Goal: Information Seeking & Learning: Learn about a topic

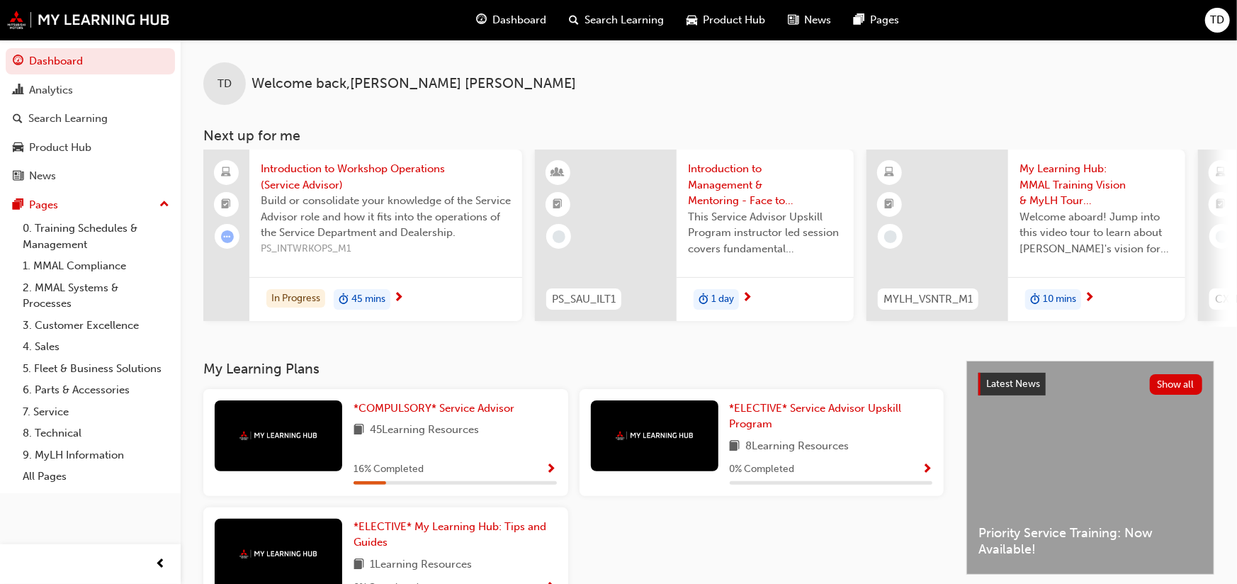
click at [782, 128] on h3 "Next up for me" at bounding box center [709, 136] width 1057 height 16
click at [300, 301] on div "In Progress" at bounding box center [295, 298] width 59 height 19
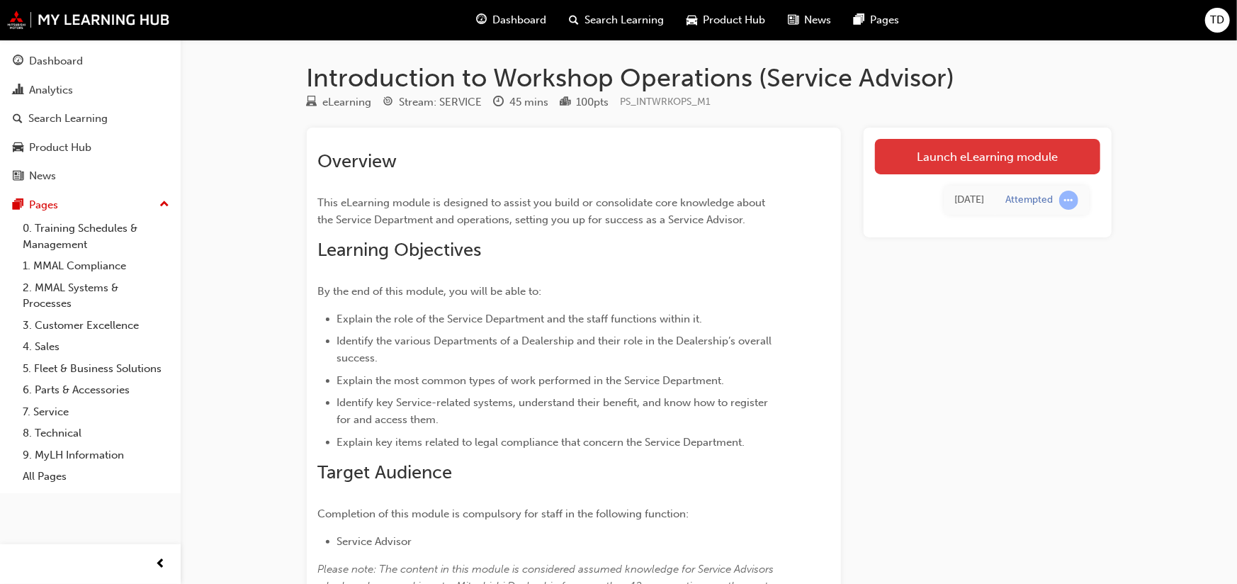
click at [782, 155] on link "Launch eLearning module" at bounding box center [987, 156] width 225 height 35
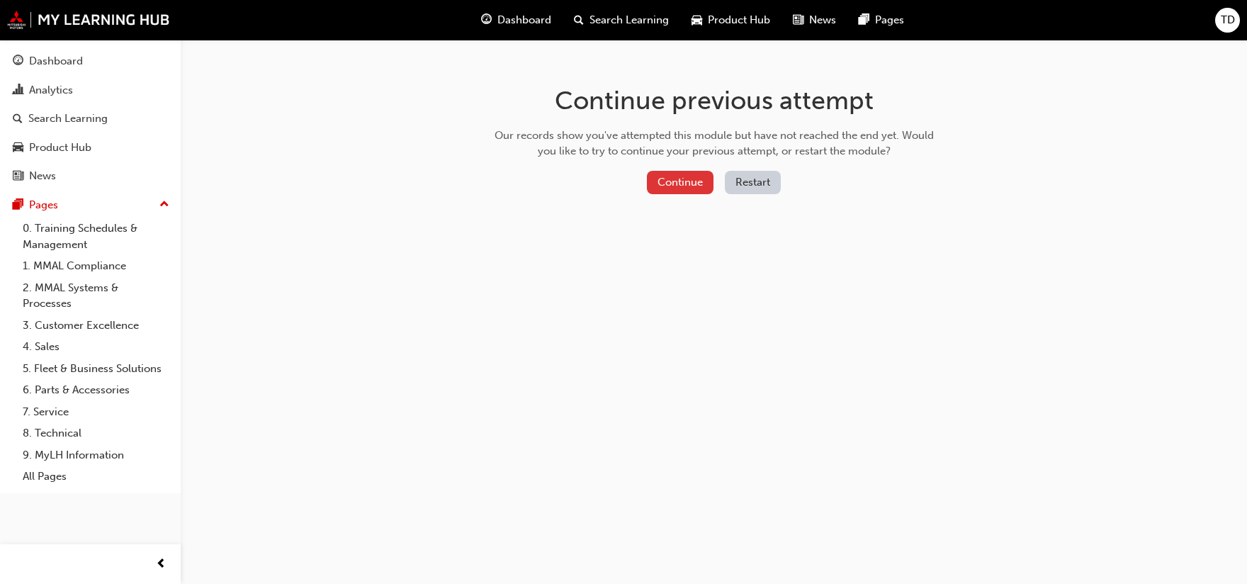
click at [677, 179] on button "Continue" at bounding box center [680, 182] width 67 height 23
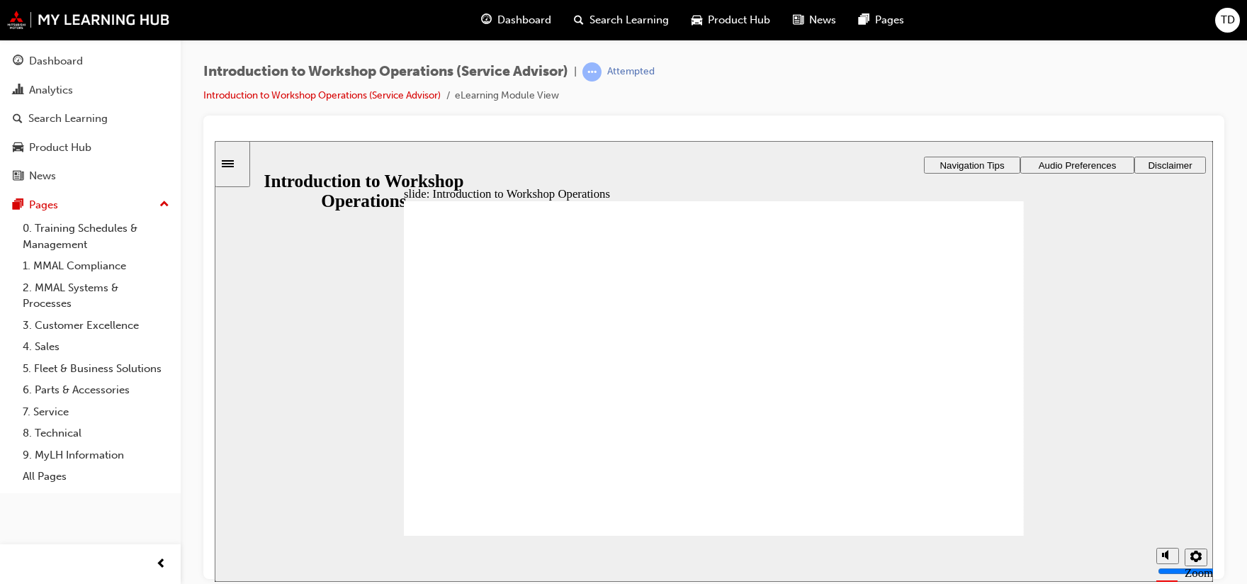
click at [782, 157] on button "Audio Preferences" at bounding box center [1077, 164] width 114 height 17
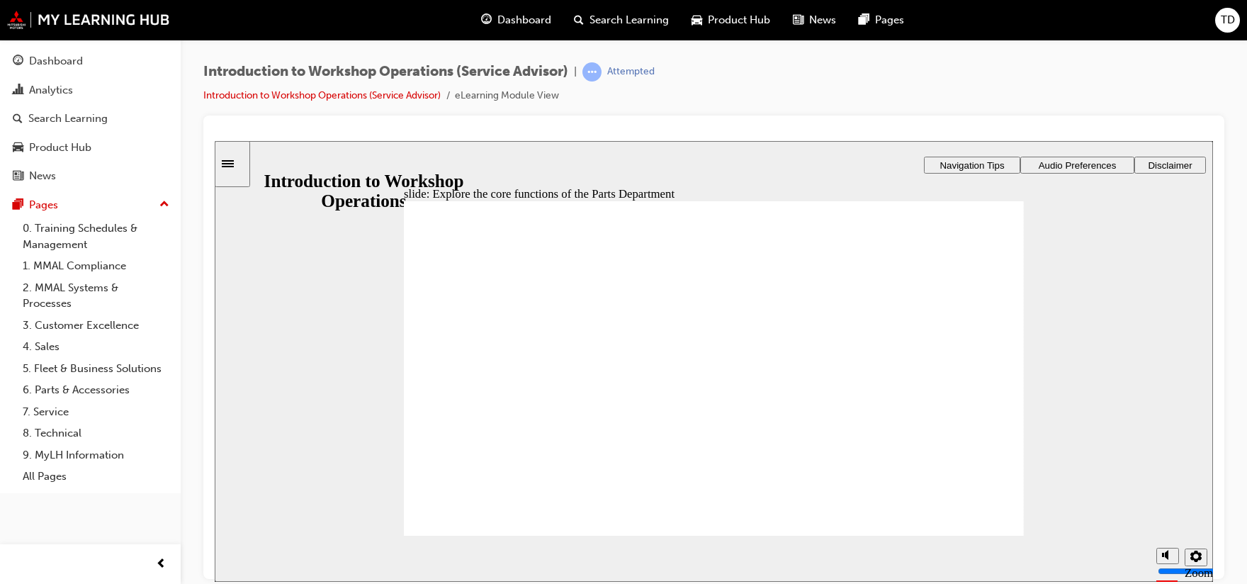
drag, startPoint x: 588, startPoint y: 402, endPoint x: 595, endPoint y: 403, distance: 7.1
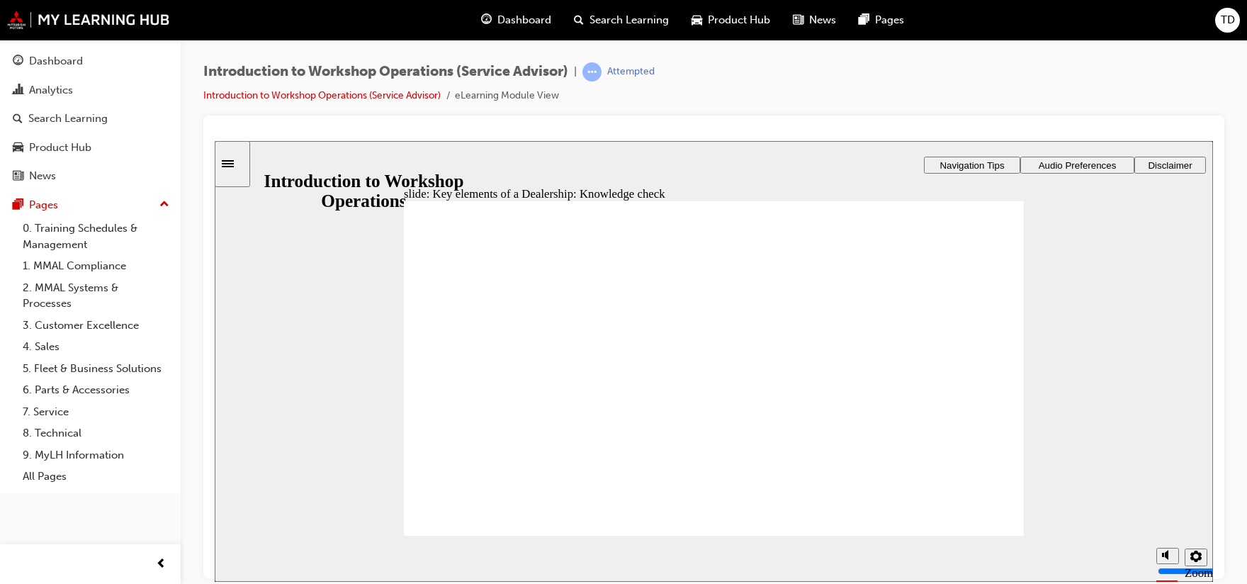
drag, startPoint x: 822, startPoint y: 399, endPoint x: 862, endPoint y: 397, distance: 40.4
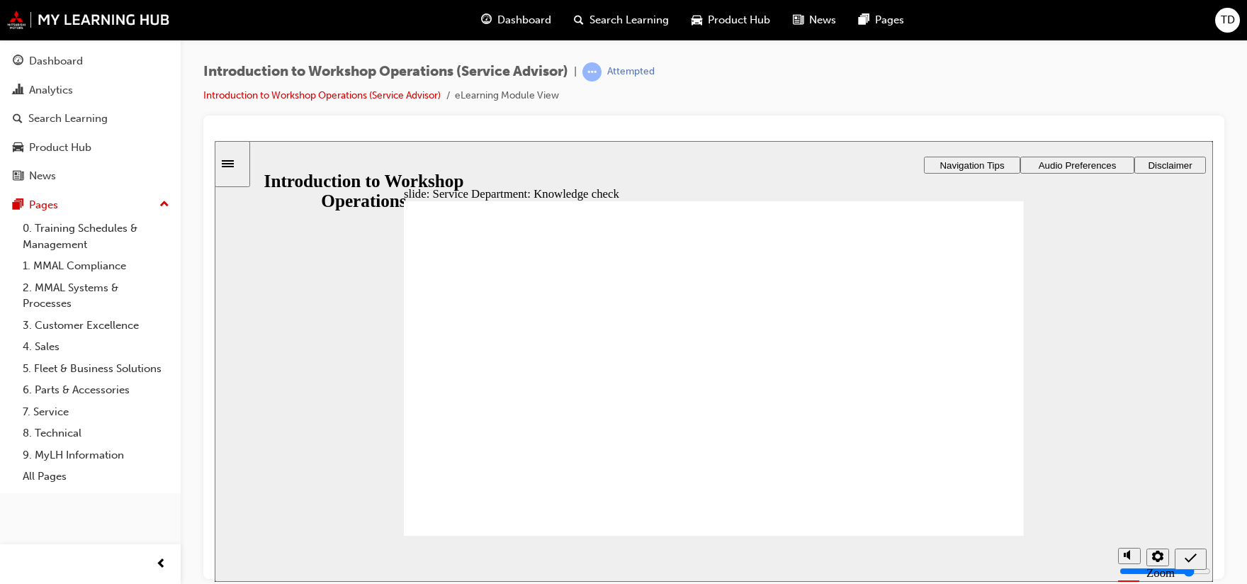
checkbox input "true"
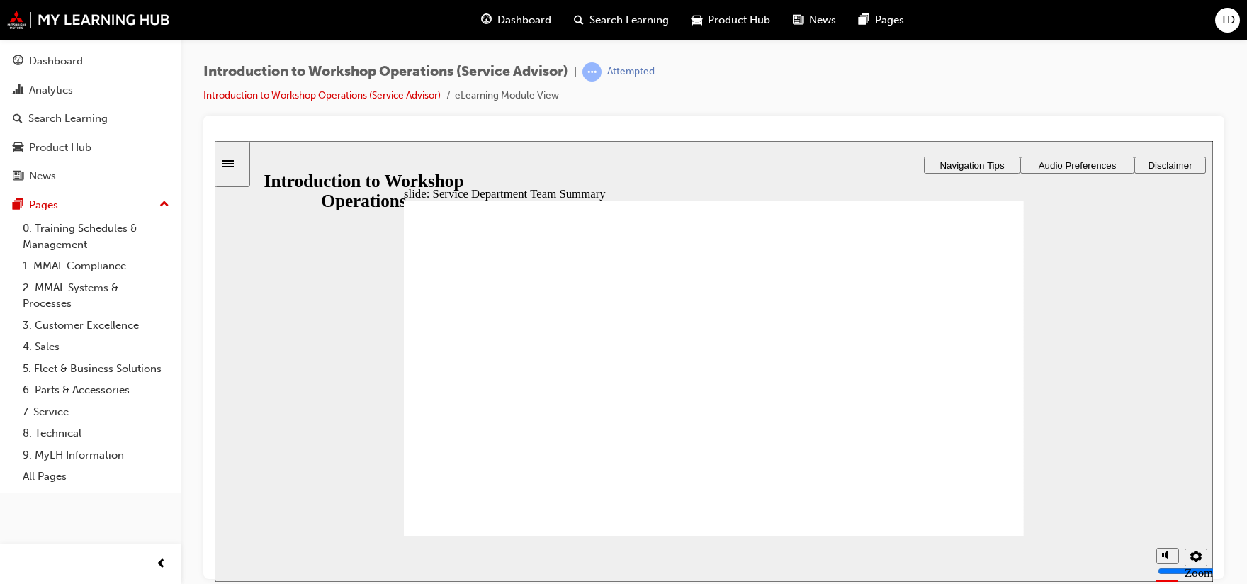
click at [782, 69] on div "Introduction to Workshop Operations (Service Advisor) | Attempted Introduction …" at bounding box center [713, 88] width 1021 height 53
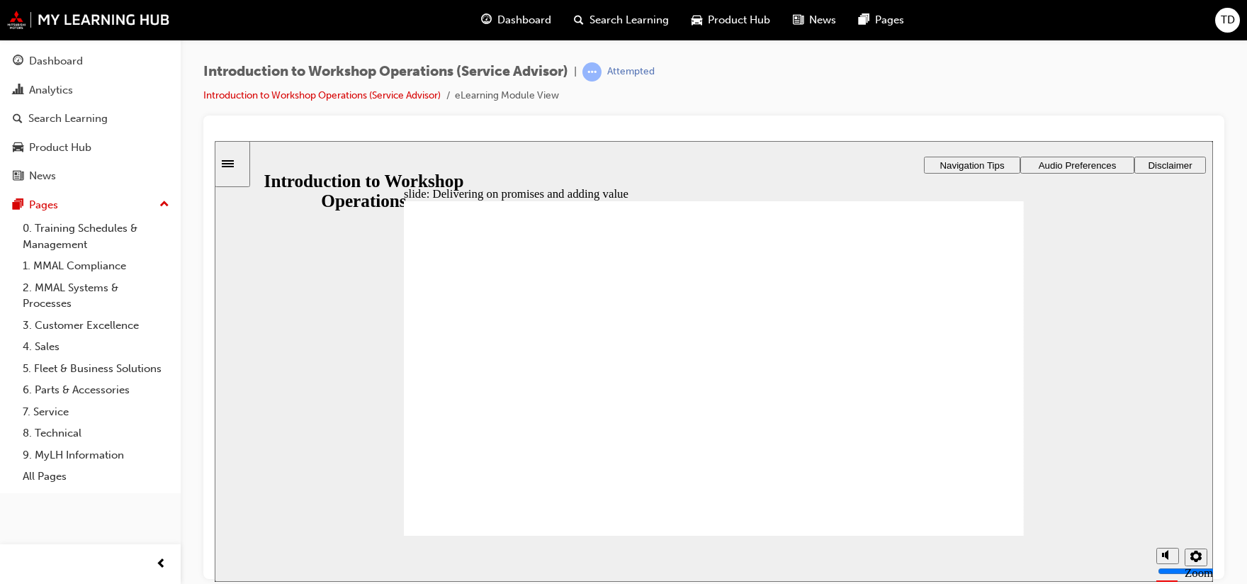
click at [782, 204] on div "slide: Service maintenance examples Rectangle 1 Rectangle 3 Pentagon 6 1 Delive…" at bounding box center [714, 360] width 998 height 441
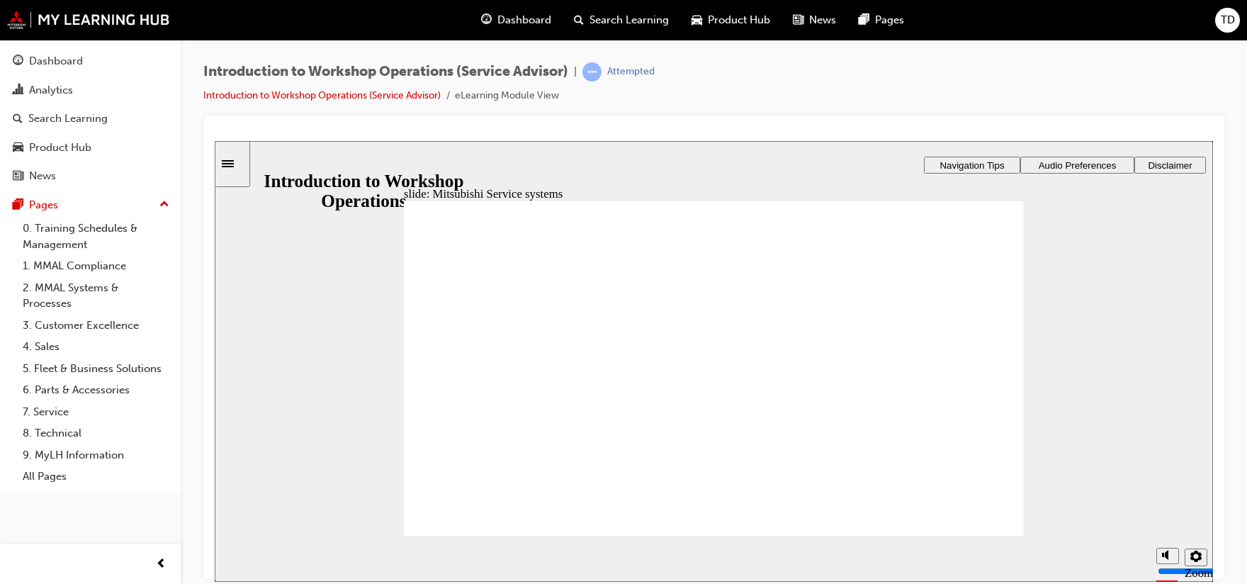
click at [782, 86] on div "Introduction to Workshop Operations (Service Advisor) | Attempted Introduction …" at bounding box center [713, 88] width 1021 height 53
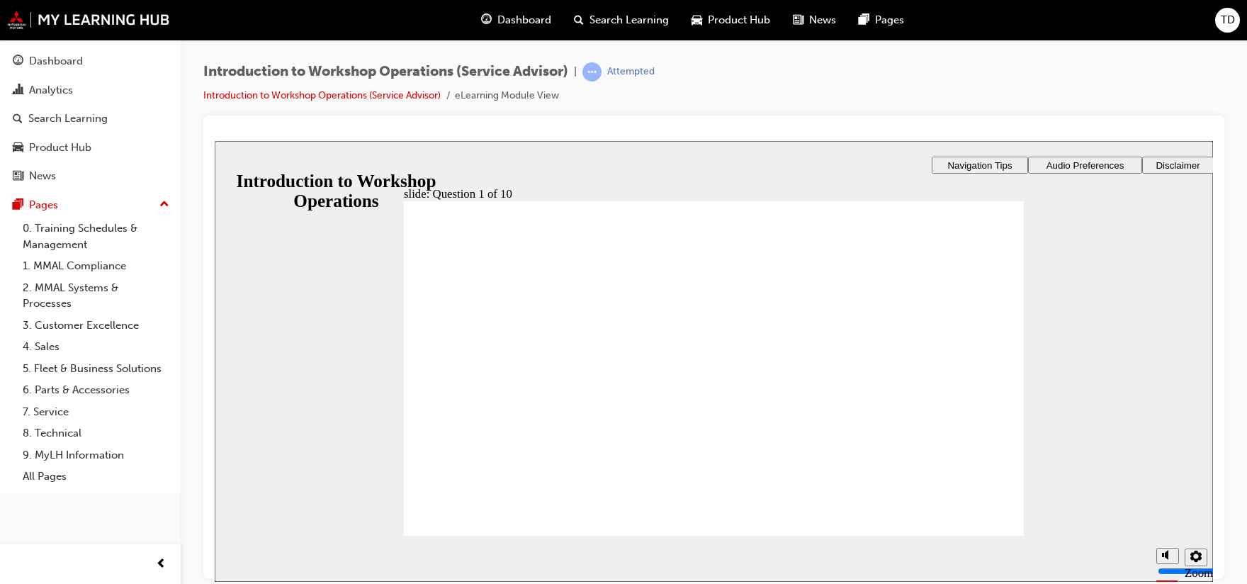
checkbox input "true"
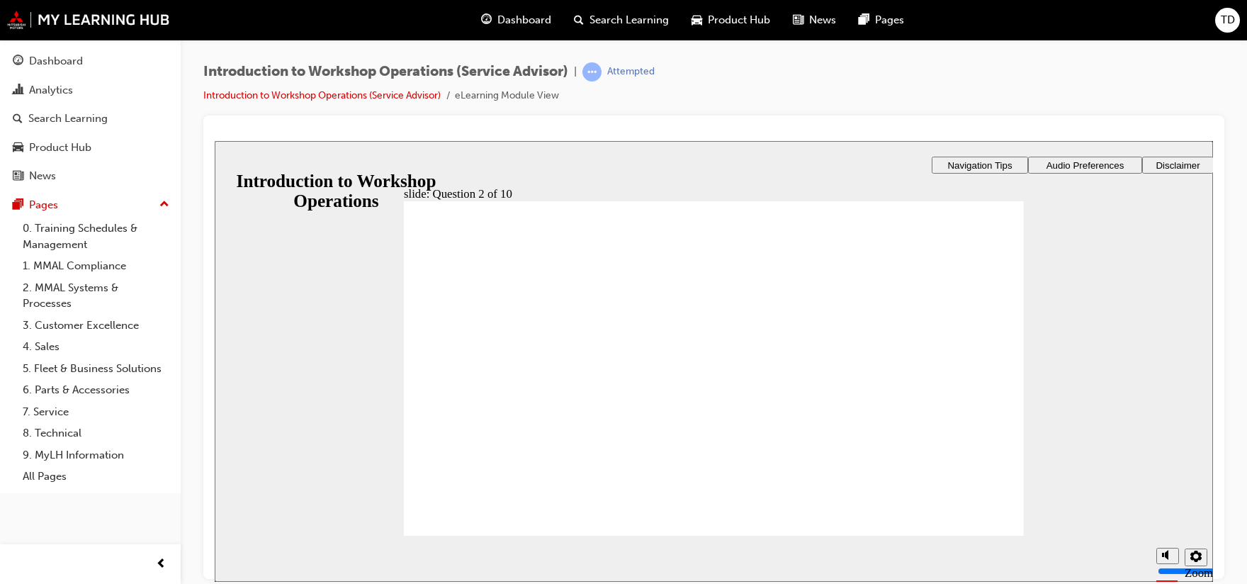
radio input "true"
radio input "false"
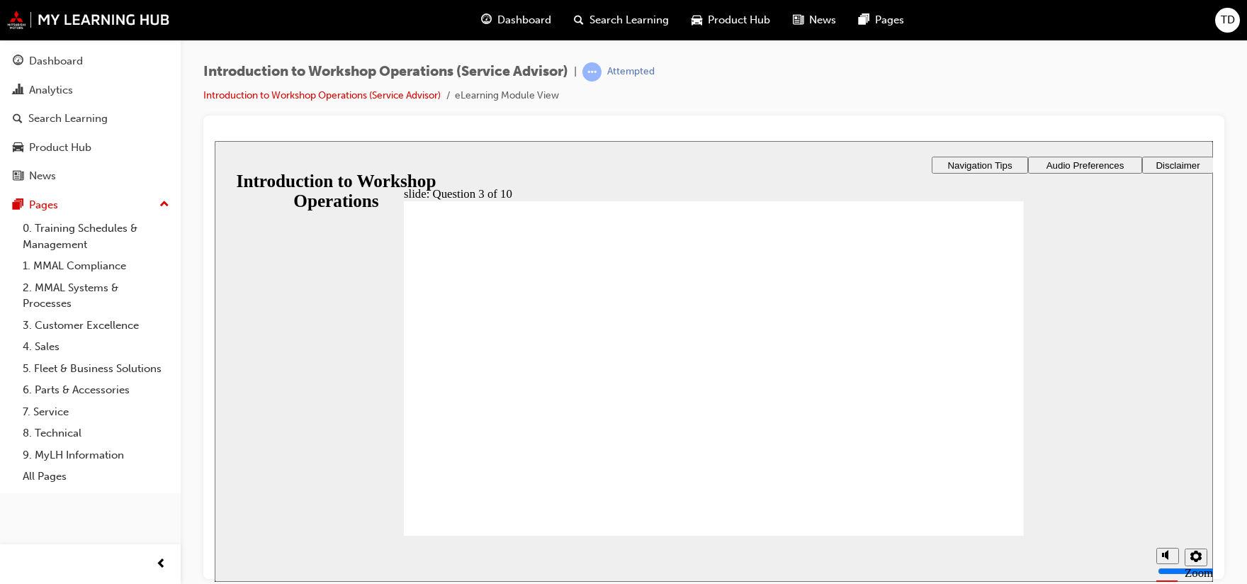
radio input "true"
radio input "false"
radio input "true"
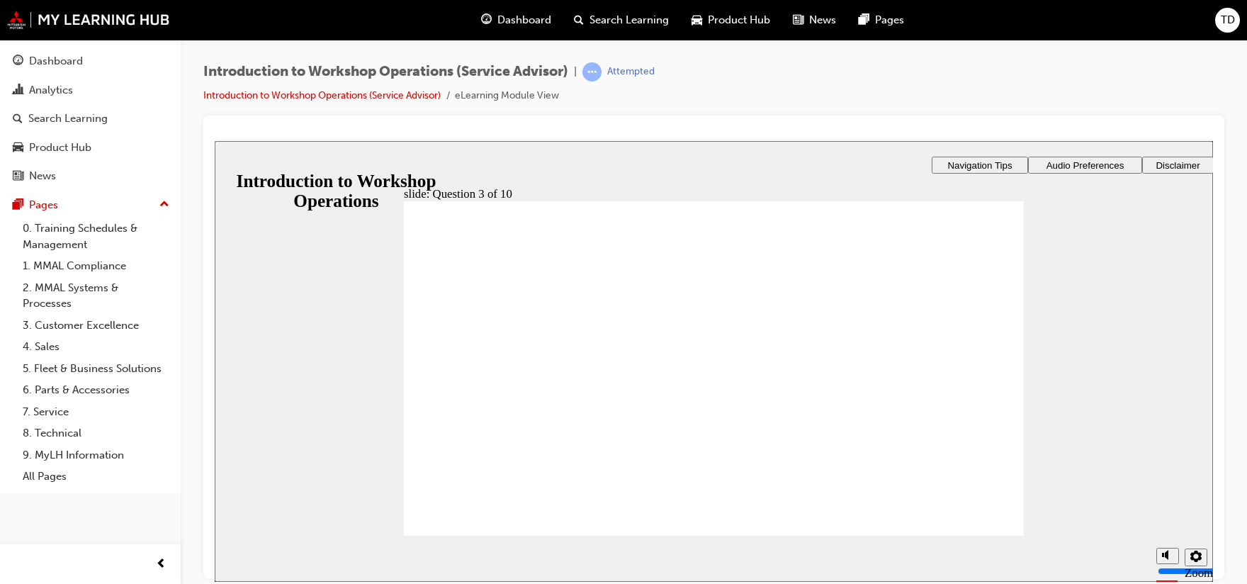
radio input "true"
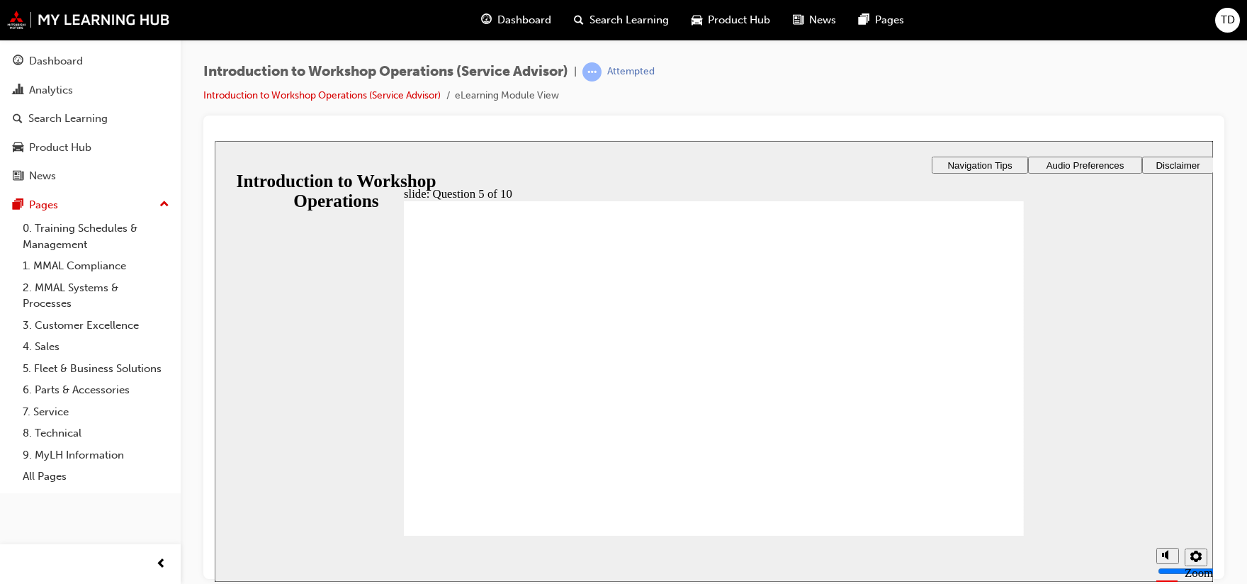
checkbox input "true"
checkbox input "false"
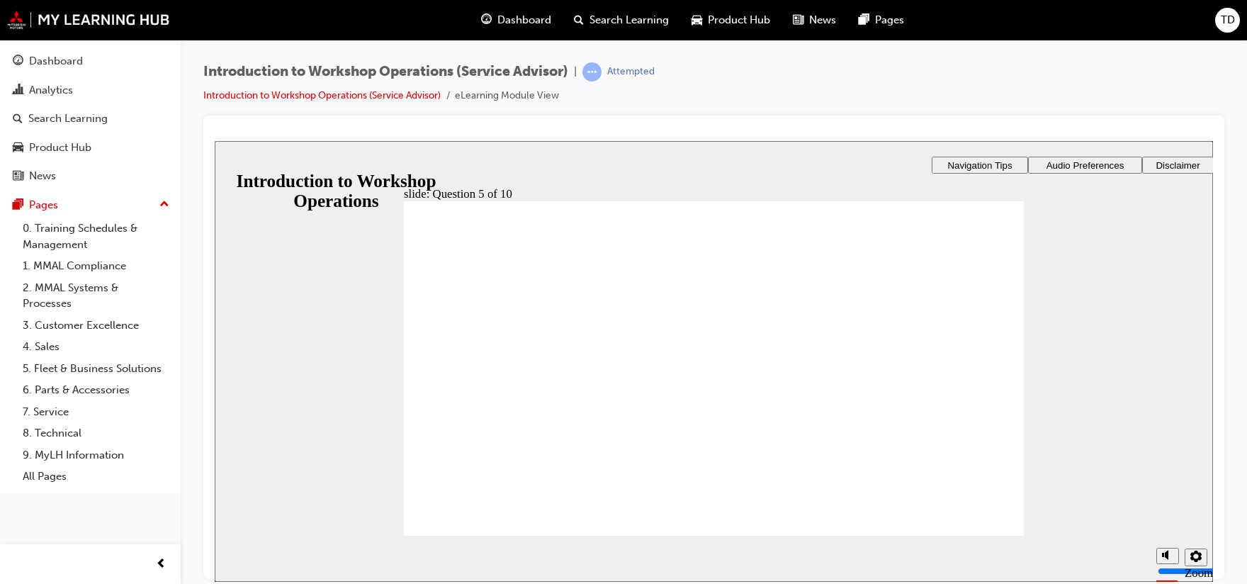
radio input "true"
checkbox input "true"
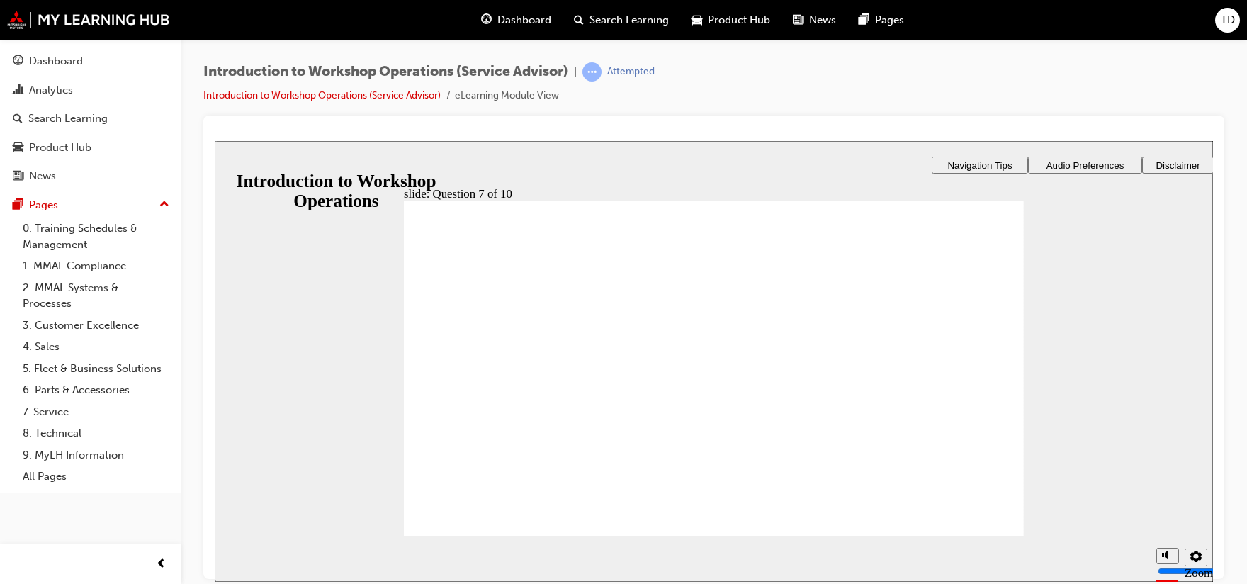
checkbox input "true"
radio input "true"
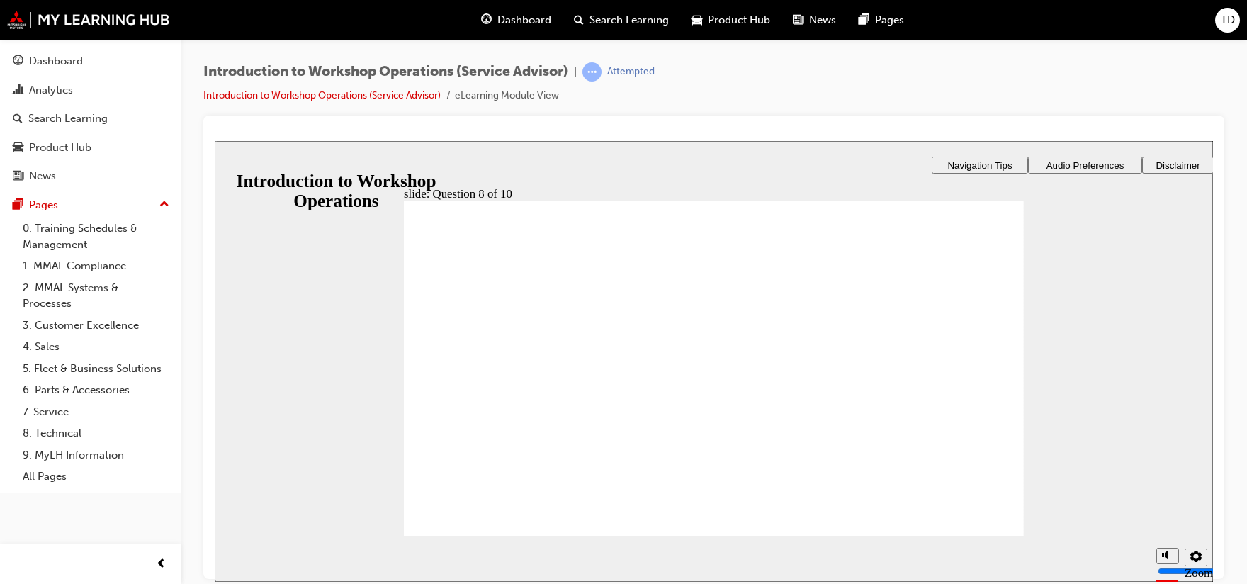
click at [1199, 82] on div "Introduction to Workshop Operations (Service Advisor) | Attempted Introduction …" at bounding box center [713, 88] width 1021 height 53
checkbox input "true"
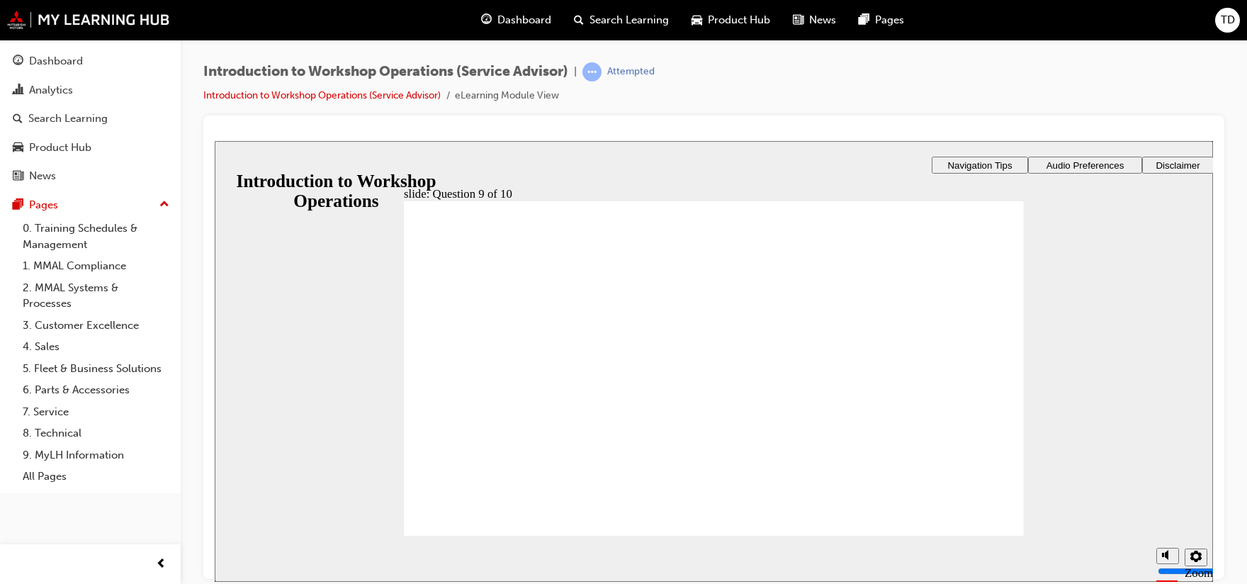
checkbox input "true"
radio input "true"
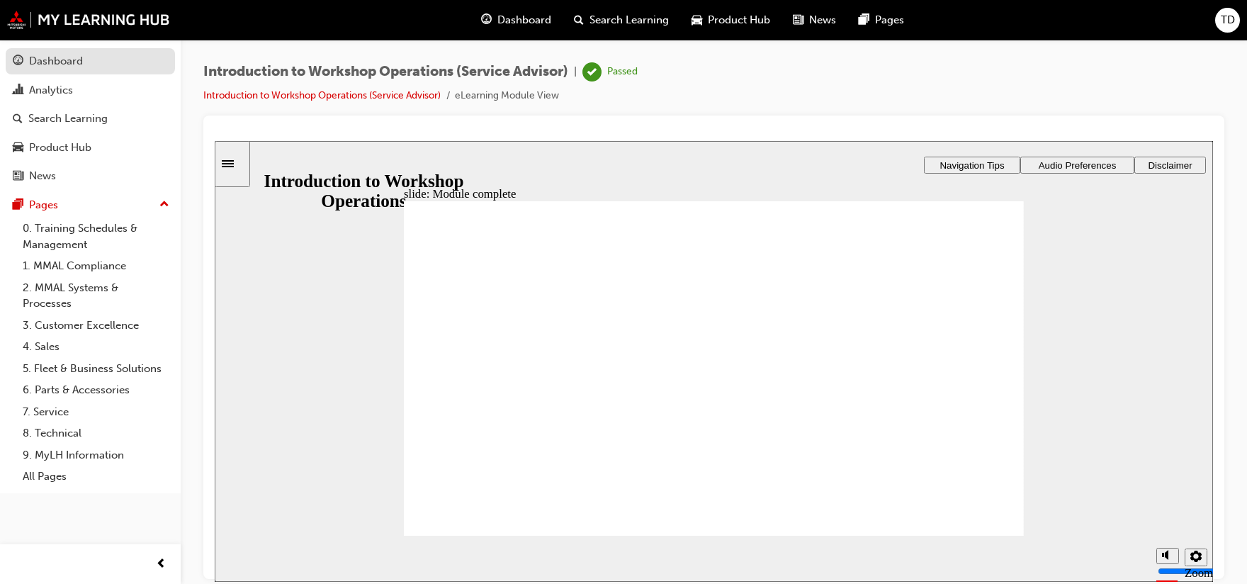
click at [47, 57] on div "Dashboard" at bounding box center [56, 61] width 54 height 16
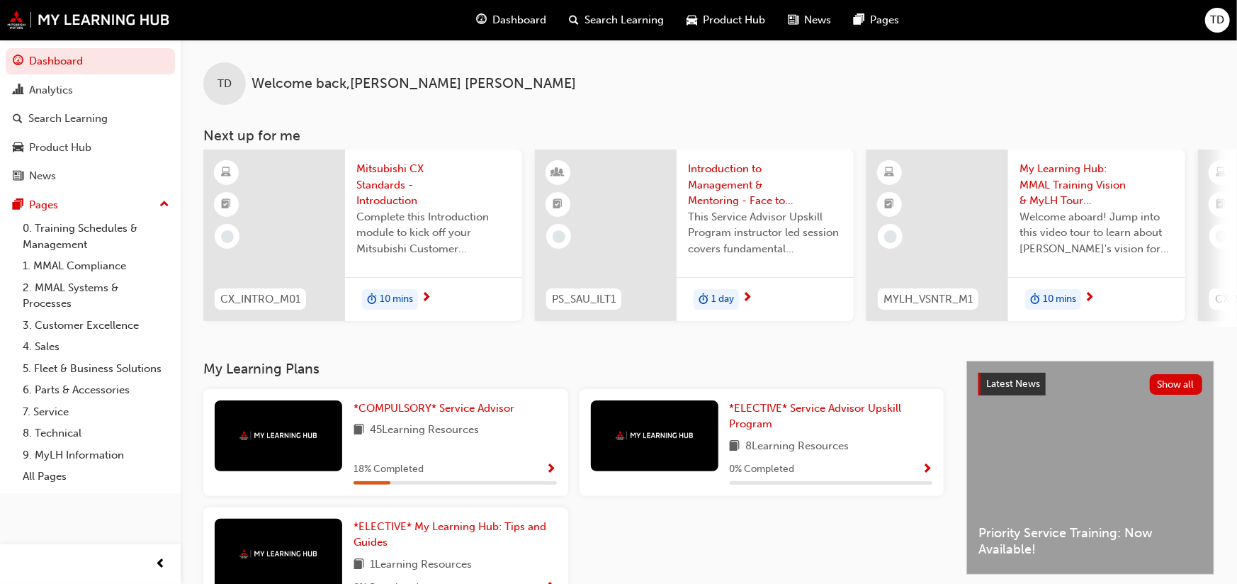
click at [377, 181] on span "Mitsubishi CX Standards - Introduction" at bounding box center [433, 185] width 154 height 48
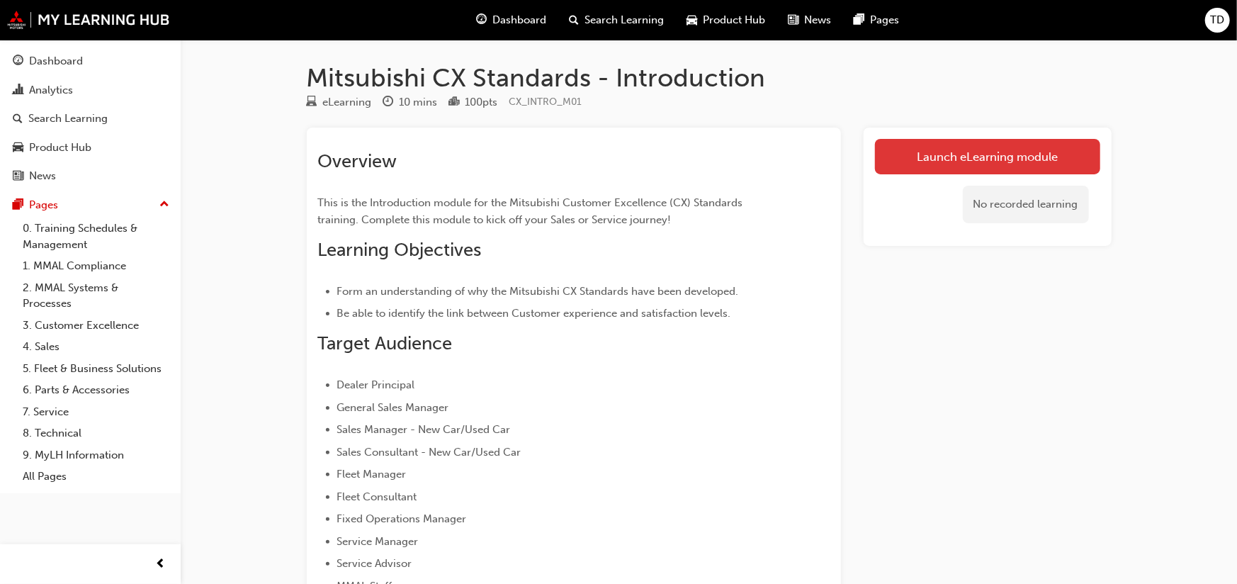
click at [940, 151] on link "Launch eLearning module" at bounding box center [987, 156] width 225 height 35
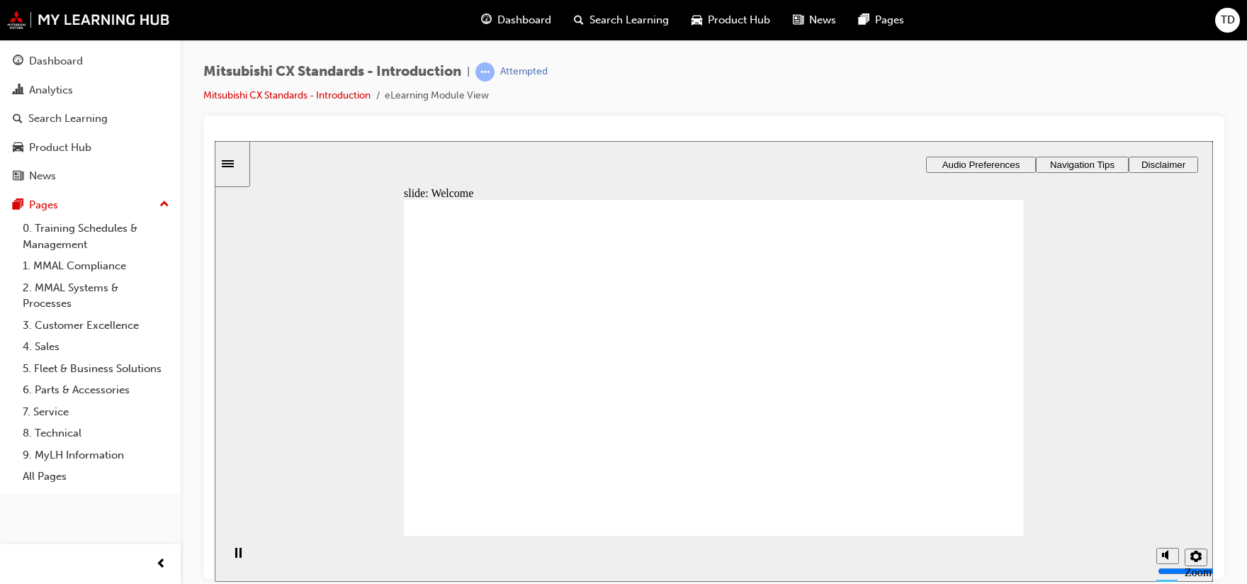
click at [1076, 164] on span "Navigation Tips" at bounding box center [1082, 164] width 64 height 11
click at [982, 162] on span "Audio Preferences" at bounding box center [981, 164] width 78 height 11
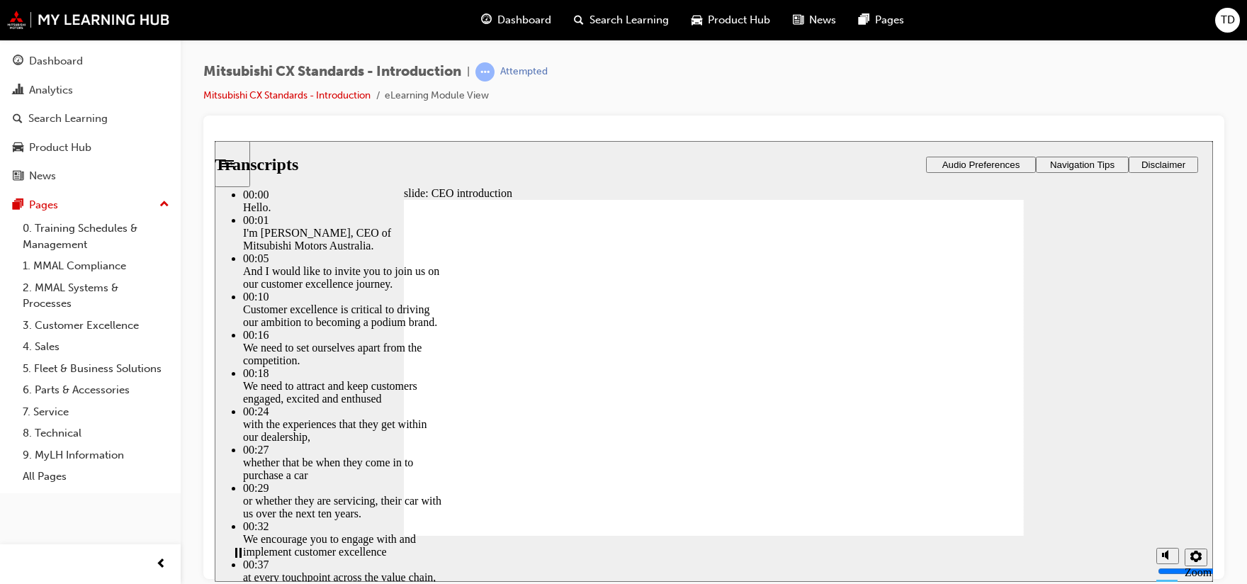
type input "155"
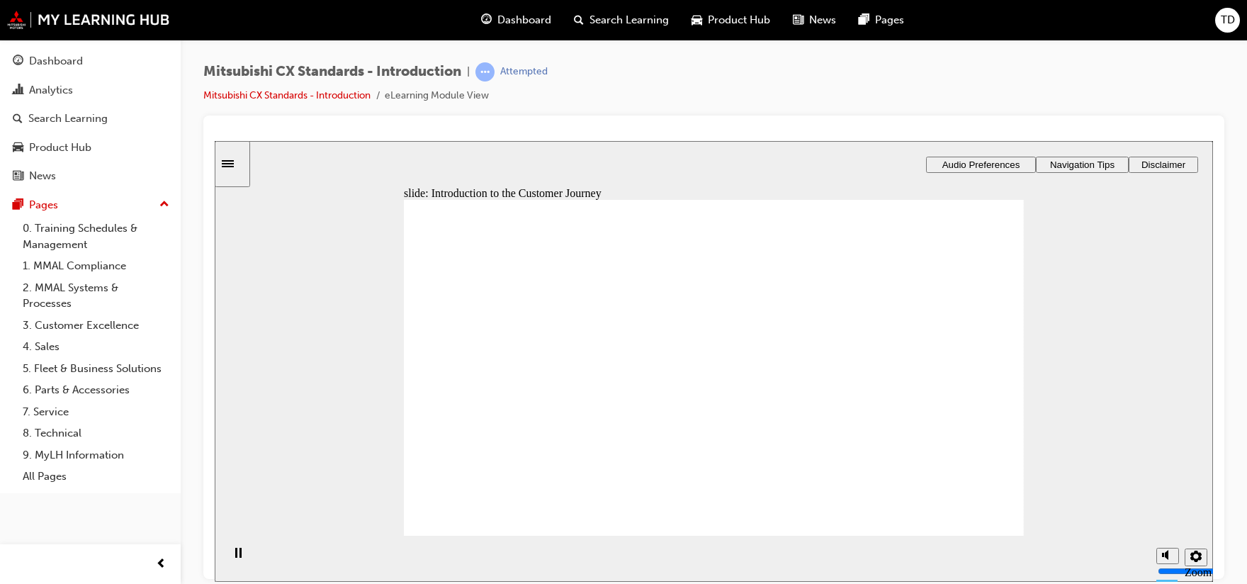
click at [1165, 84] on div "Mitsubishi CX Standards - Introduction | Attempted Mitsubishi CX Standards - In…" at bounding box center [713, 88] width 1021 height 53
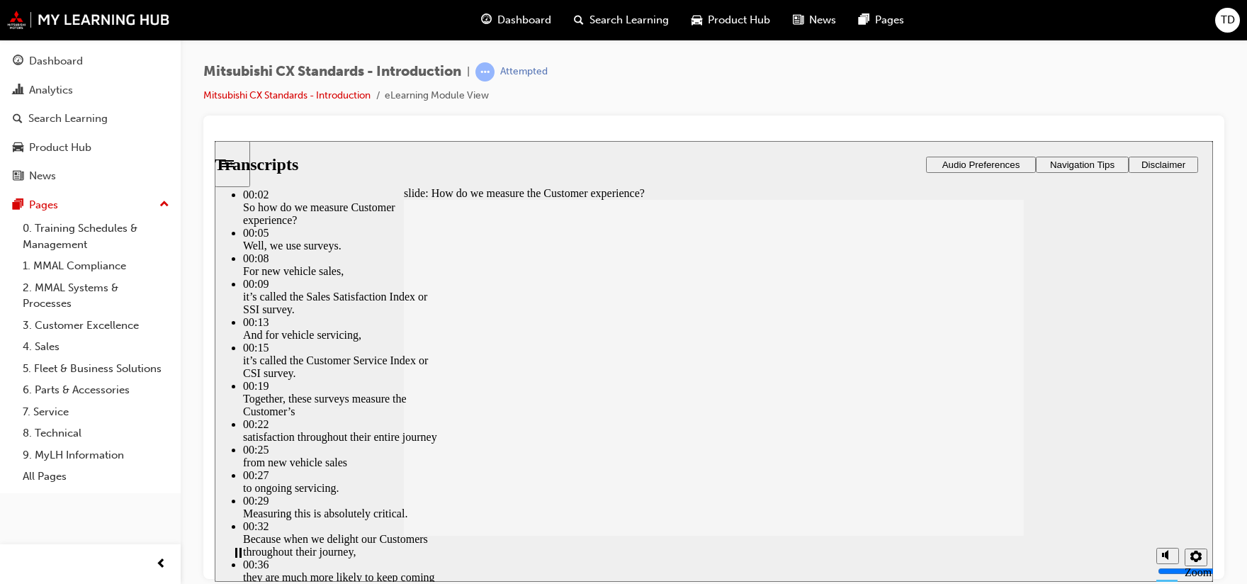
type input "187"
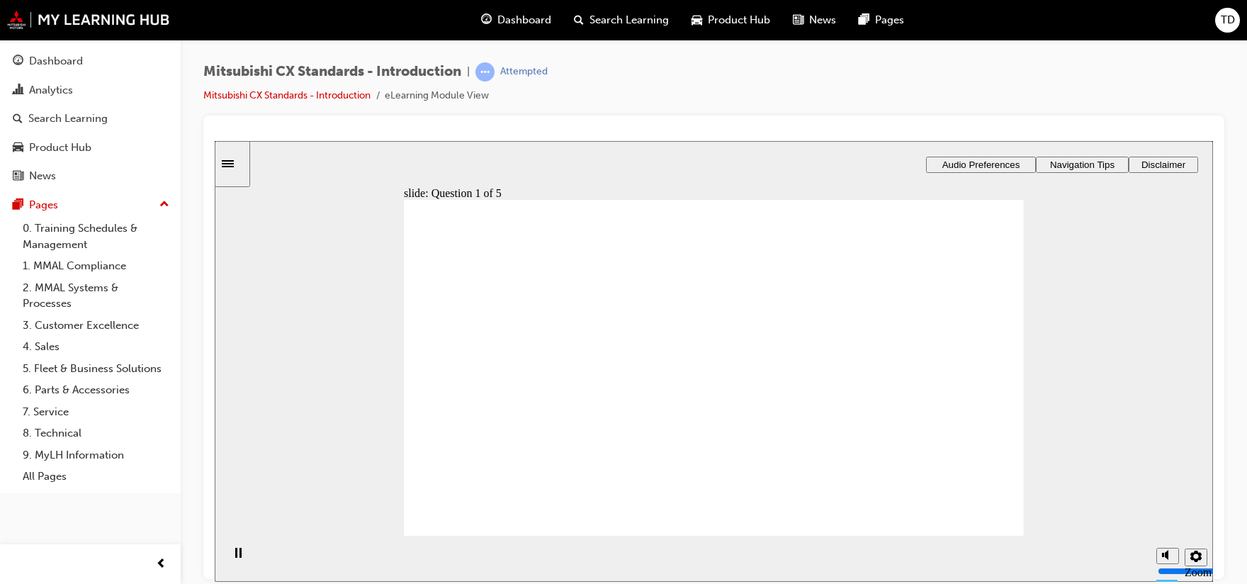
radio input "true"
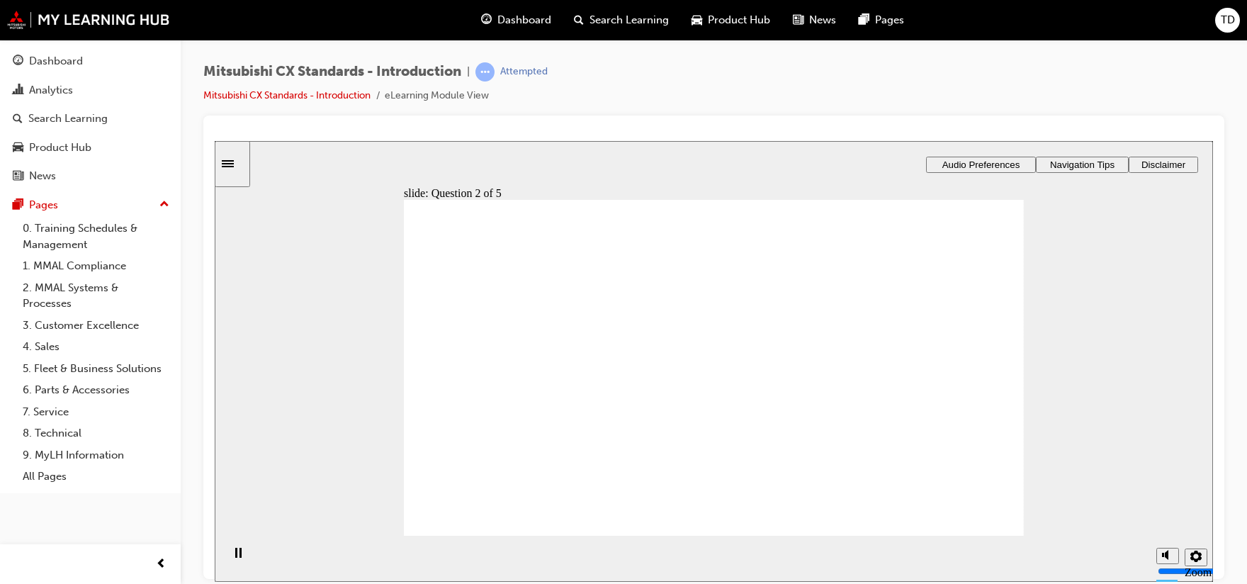
radio input "true"
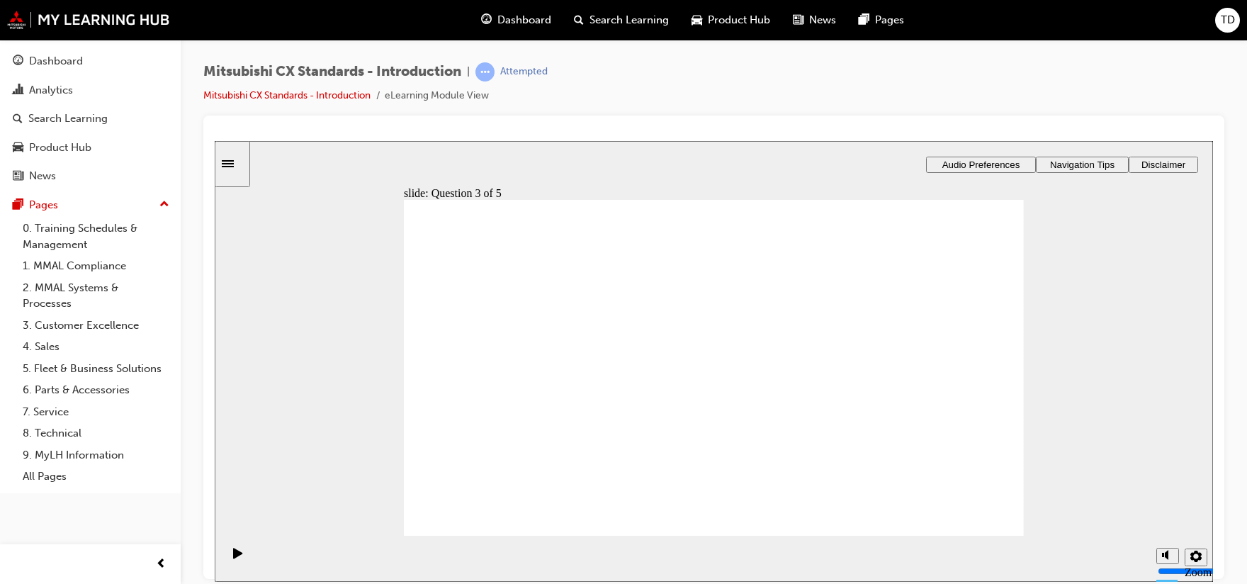
radio input "true"
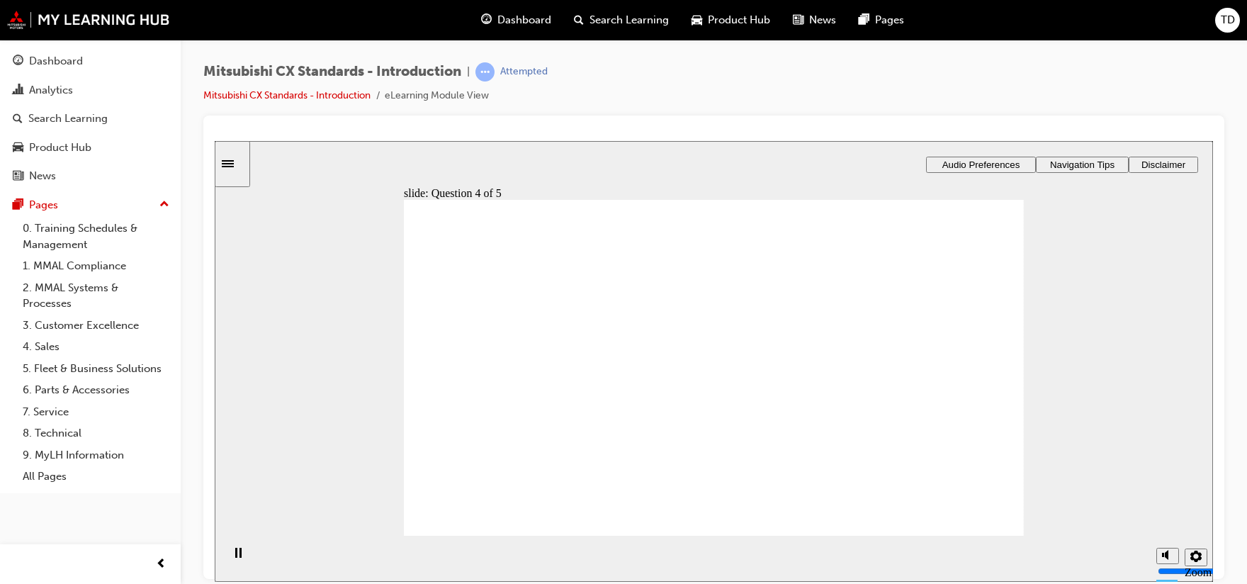
radio input "true"
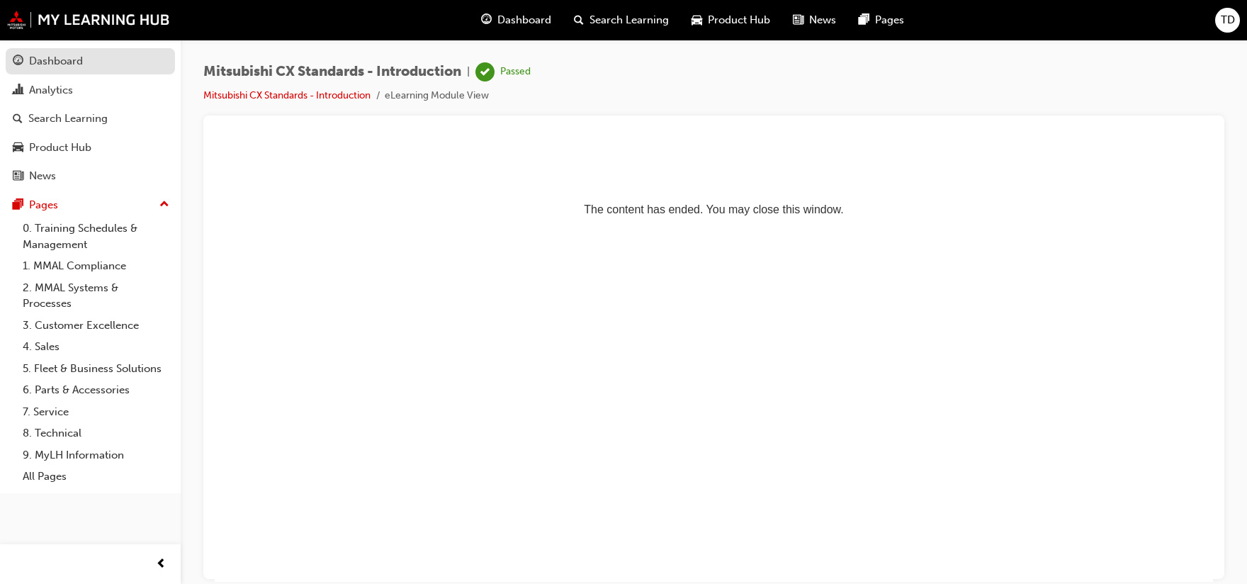
click at [55, 67] on div "Dashboard" at bounding box center [56, 61] width 54 height 16
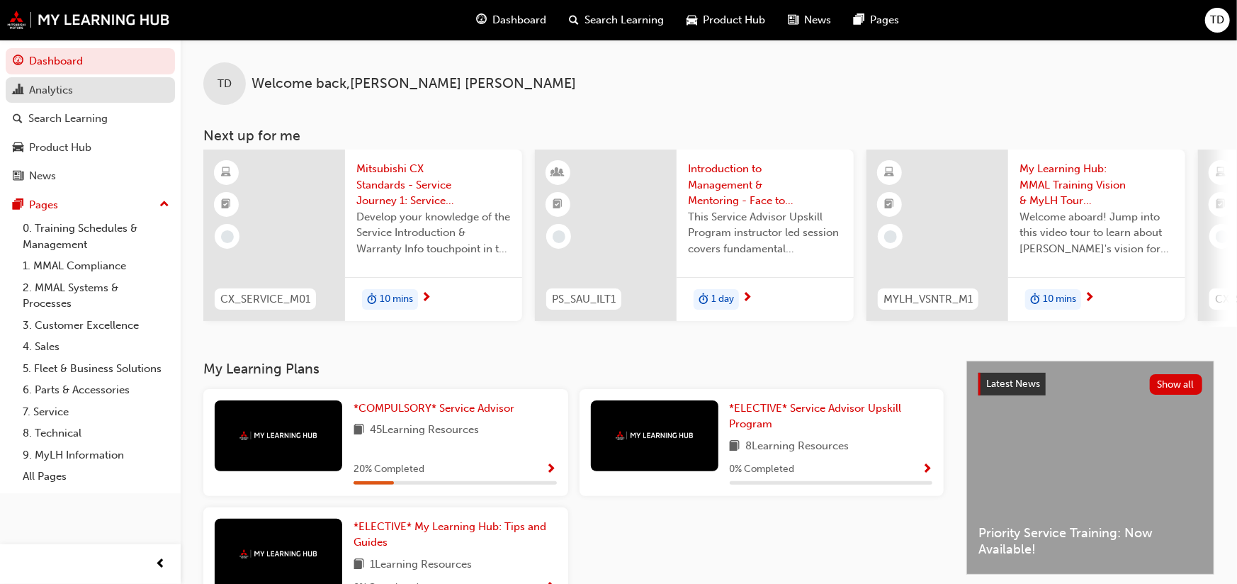
click at [93, 89] on div "Analytics" at bounding box center [90, 90] width 155 height 18
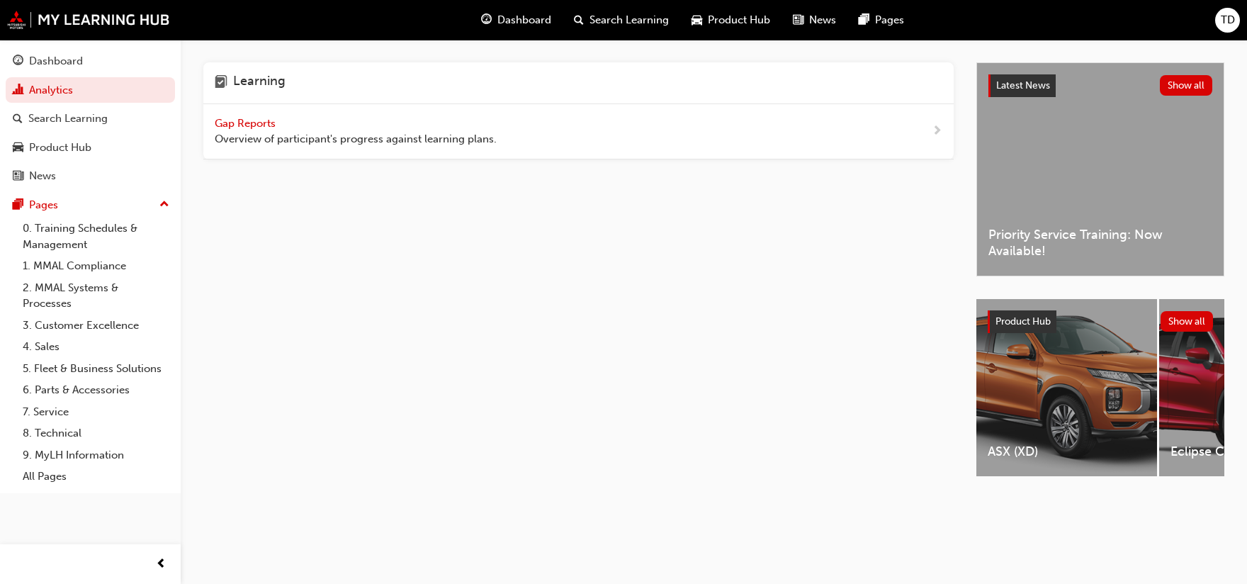
click at [258, 135] on span "Overview of participant's progress against learning plans." at bounding box center [356, 139] width 282 height 16
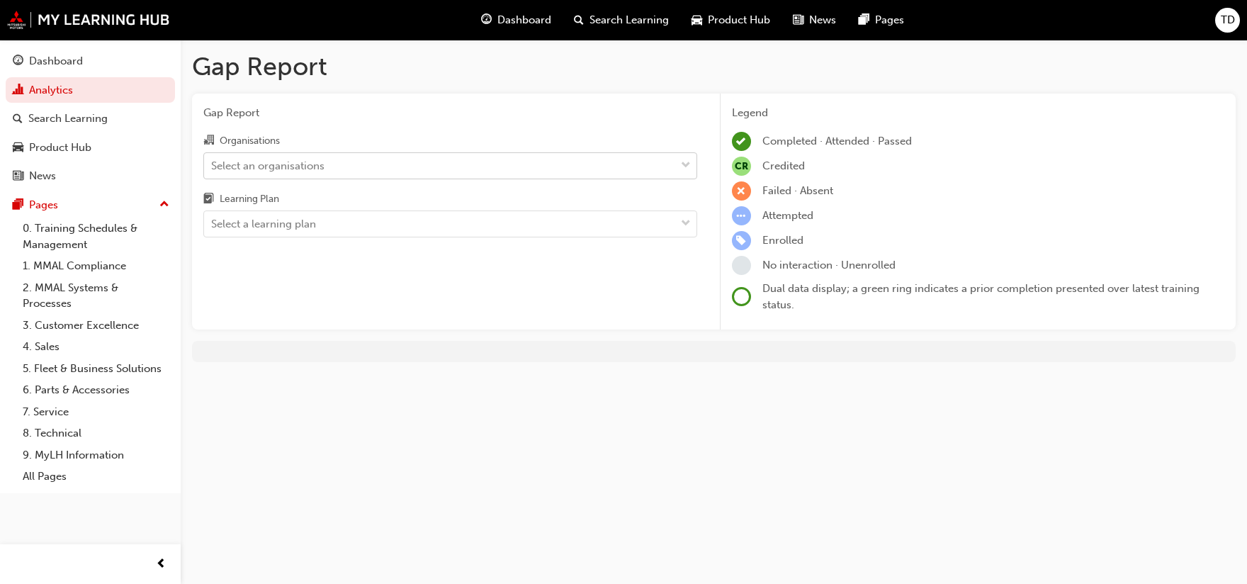
click at [668, 171] on div "Select an organisations" at bounding box center [439, 165] width 471 height 25
click at [213, 171] on input "Organisations Select an organisations" at bounding box center [211, 165] width 1 height 12
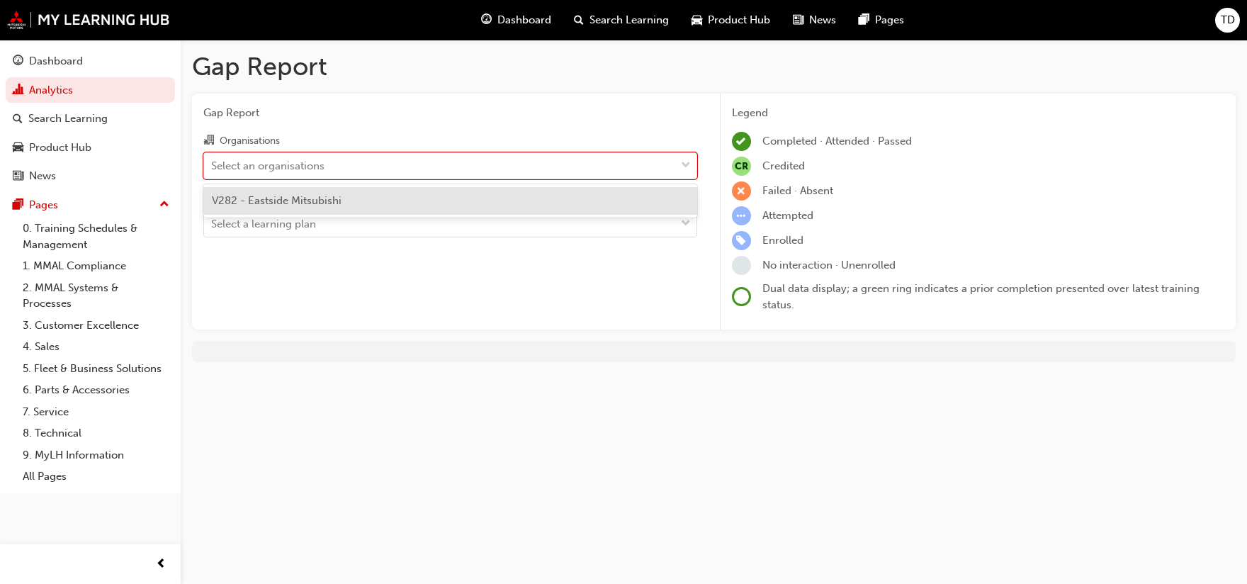
click at [581, 193] on div "V282 - Eastside Mitsubishi" at bounding box center [450, 201] width 494 height 28
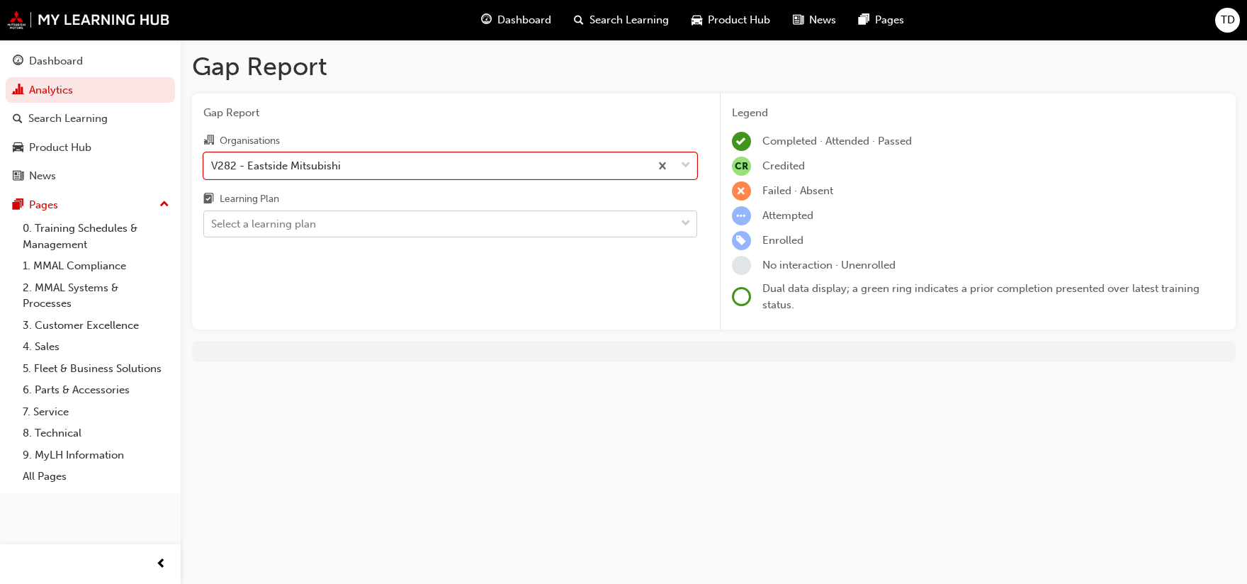
click at [500, 223] on div "Select a learning plan" at bounding box center [439, 224] width 471 height 25
click at [213, 223] on input "Learning Plan Select a learning plan" at bounding box center [211, 224] width 1 height 12
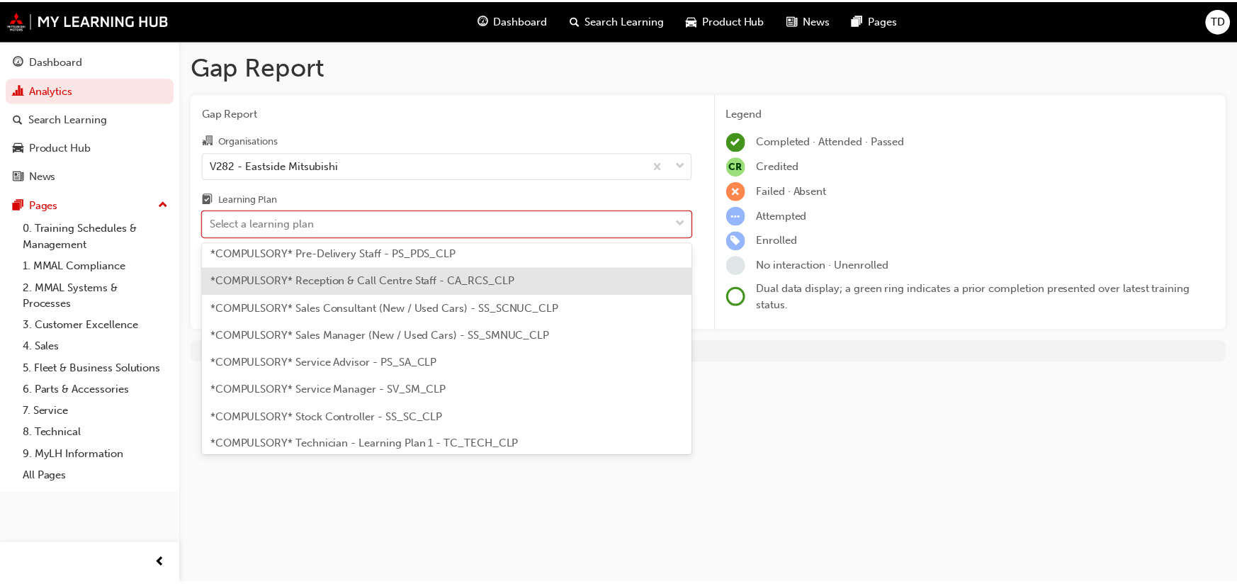
scroll to position [429, 0]
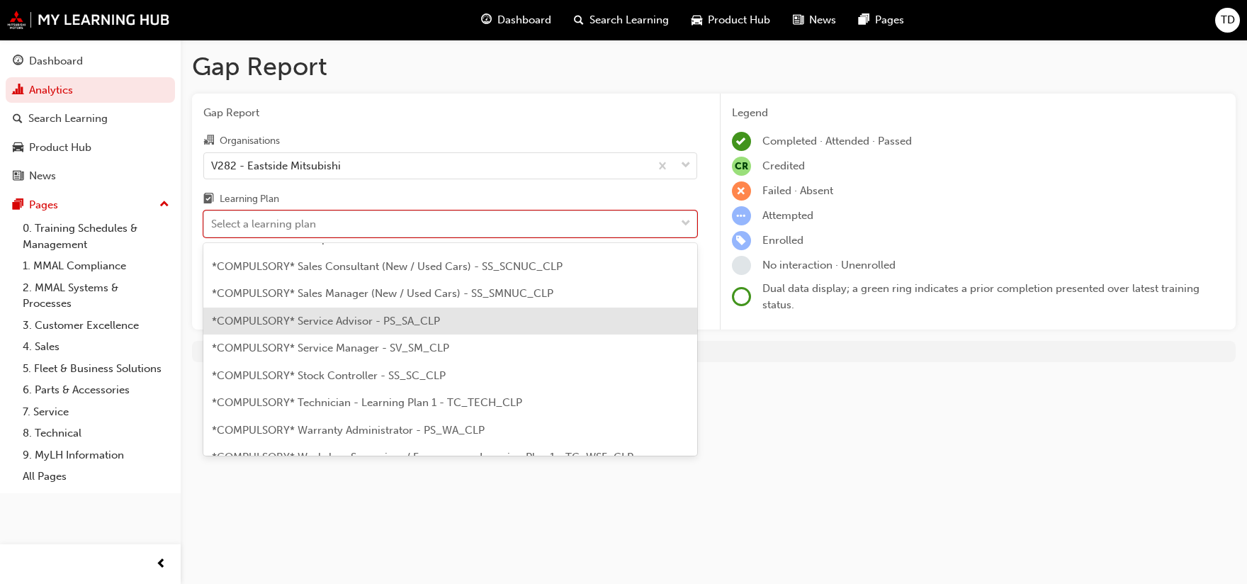
click at [390, 318] on span "*COMPULSORY* Service Advisor - PS_SA_CLP" at bounding box center [326, 321] width 228 height 13
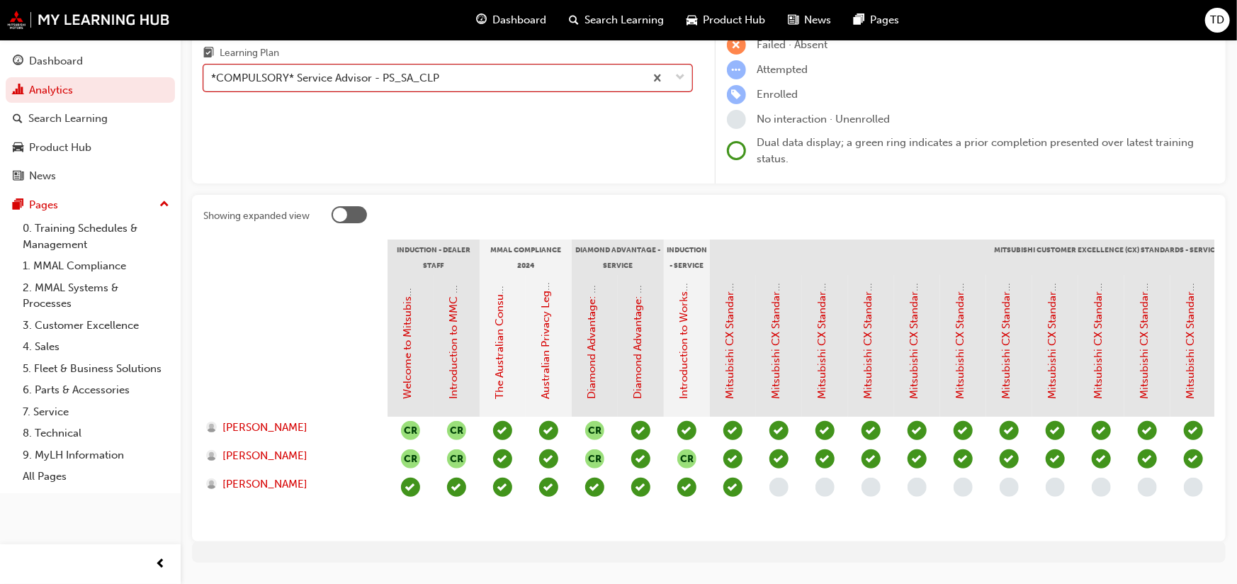
scroll to position [191, 0]
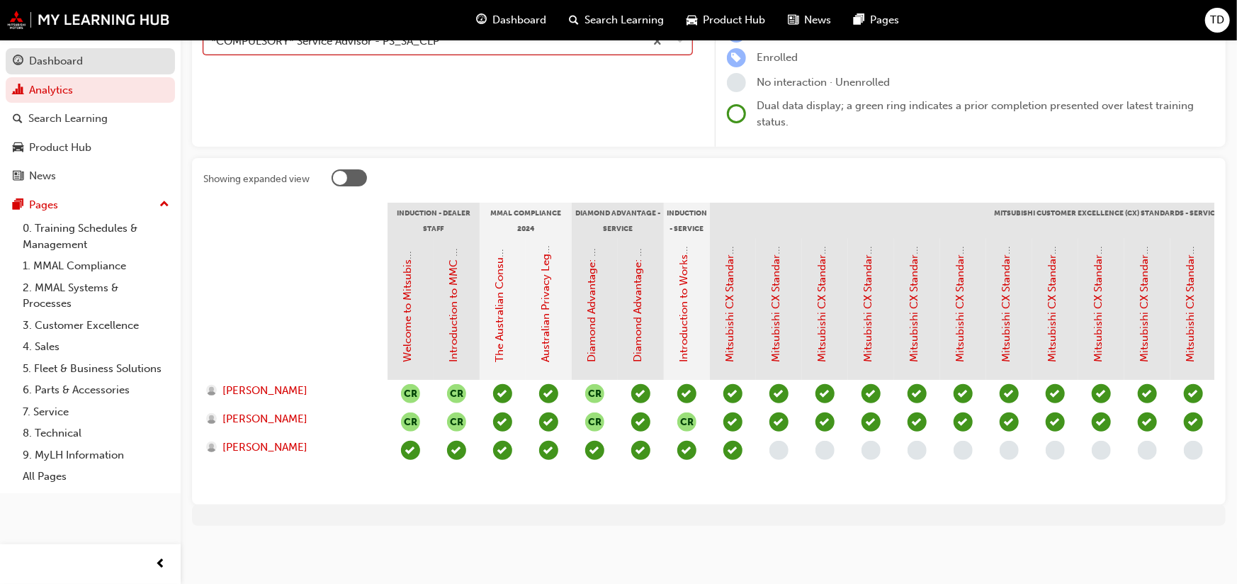
click at [61, 62] on div "Dashboard" at bounding box center [56, 61] width 54 height 16
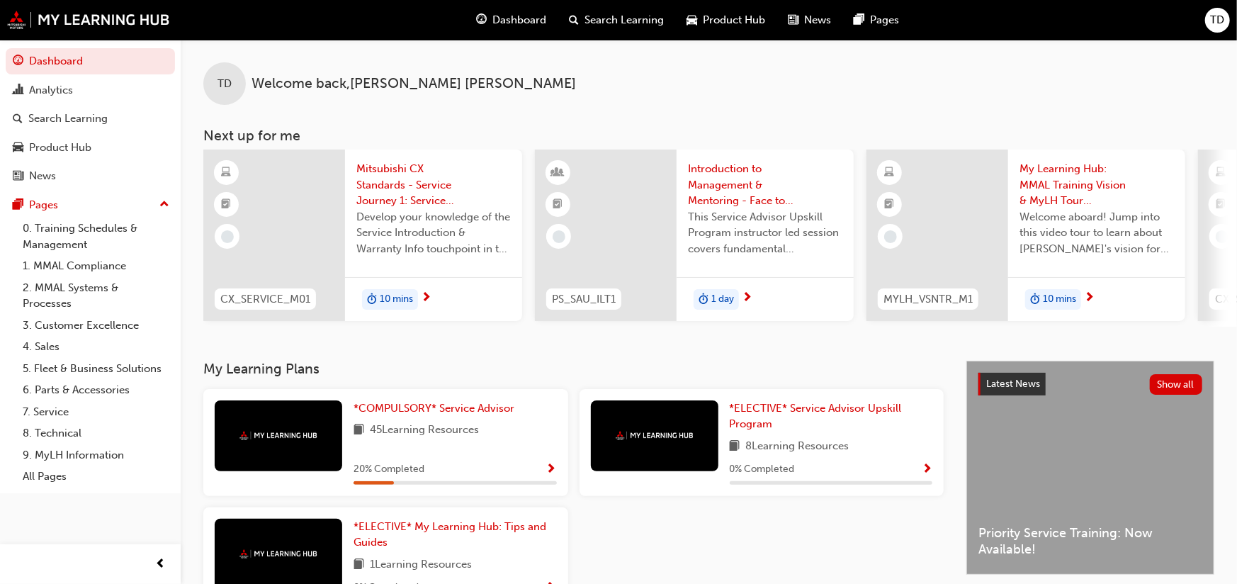
click at [1144, 80] on div "TD Welcome back , TIMOTHY DARBYSHIRE-ROBERTS" at bounding box center [709, 72] width 1057 height 65
click at [47, 89] on div "Analytics" at bounding box center [51, 90] width 44 height 16
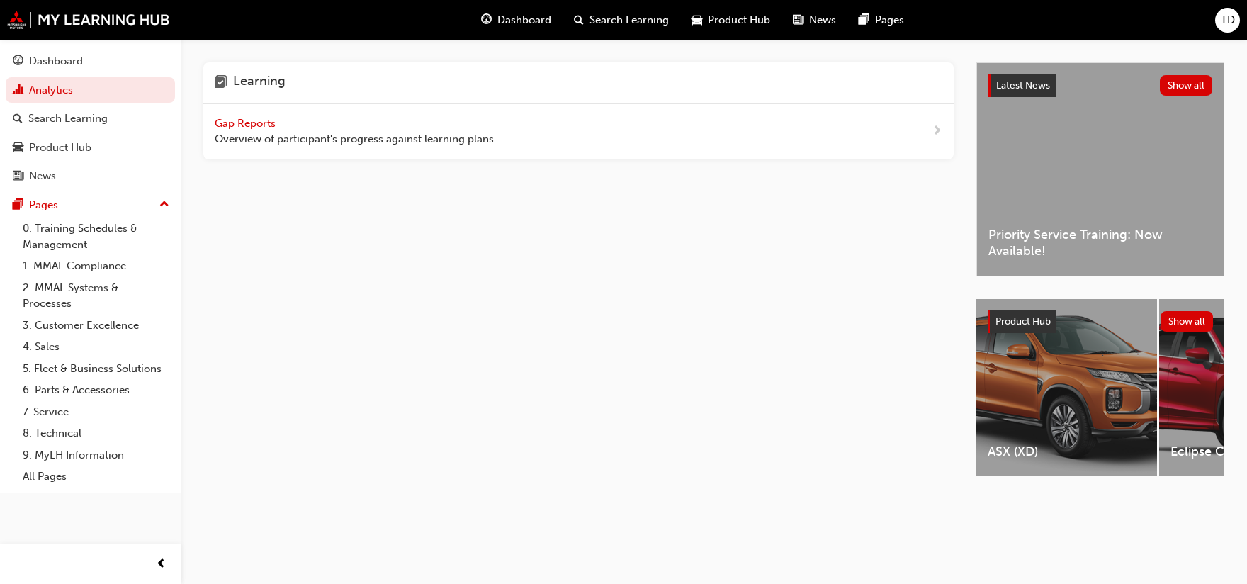
click at [683, 141] on div "Gap Reports Overview of participant's progress against learning plans." at bounding box center [578, 131] width 750 height 55
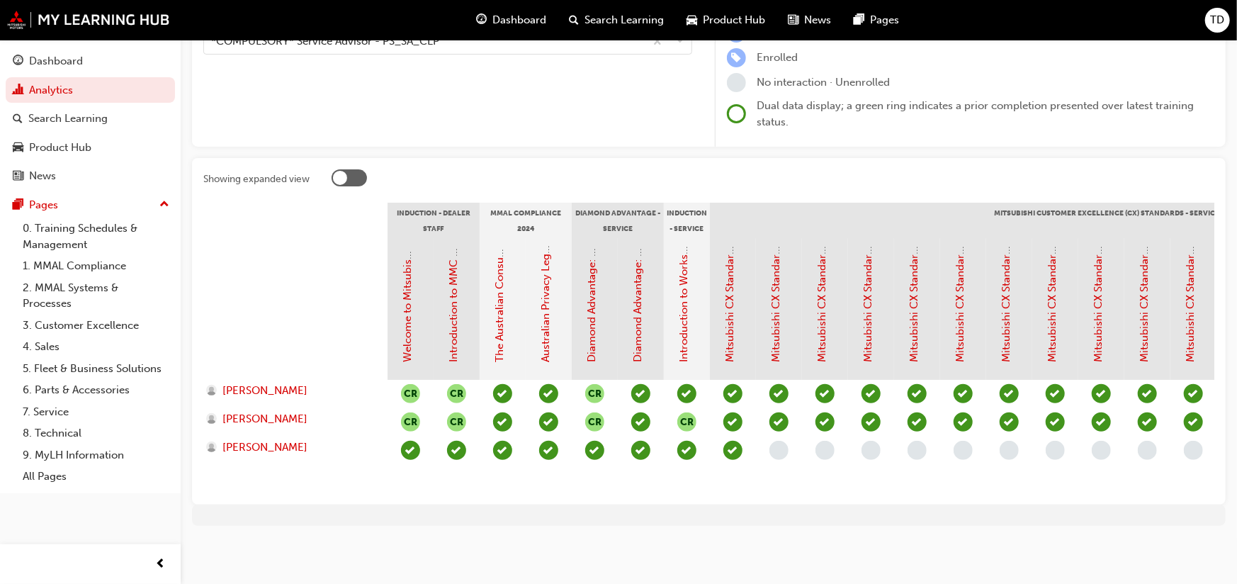
click at [1142, 142] on div "Gap Report Gap Report Organisations V282 - Eastside Mitsubishi Learning Plan *C…" at bounding box center [709, 203] width 1057 height 692
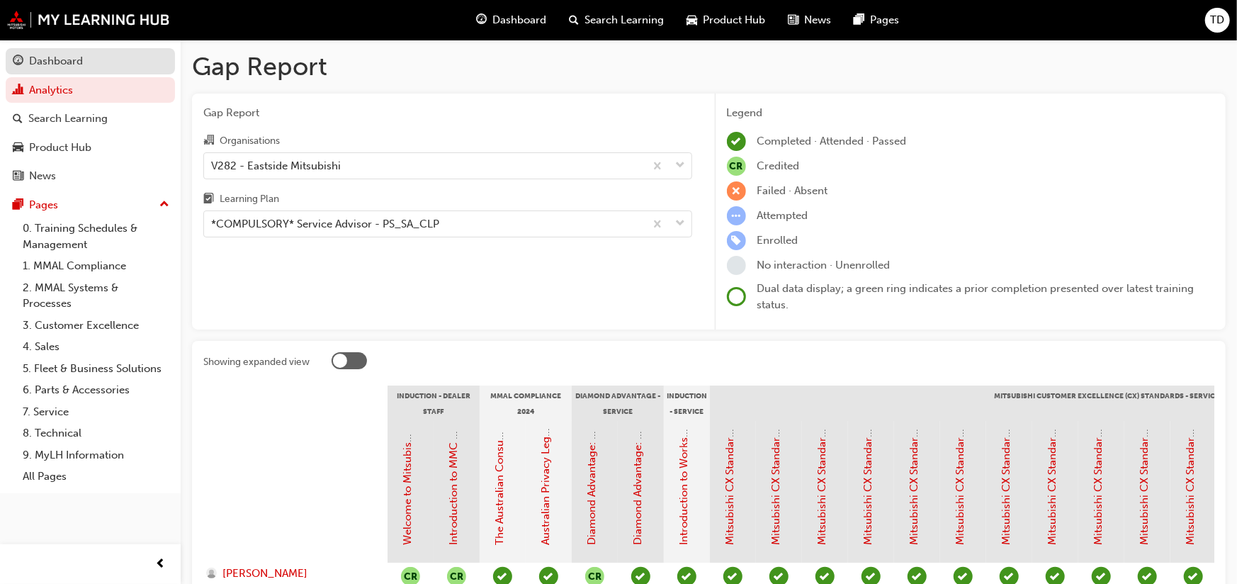
click at [69, 54] on div "Dashboard" at bounding box center [56, 61] width 54 height 16
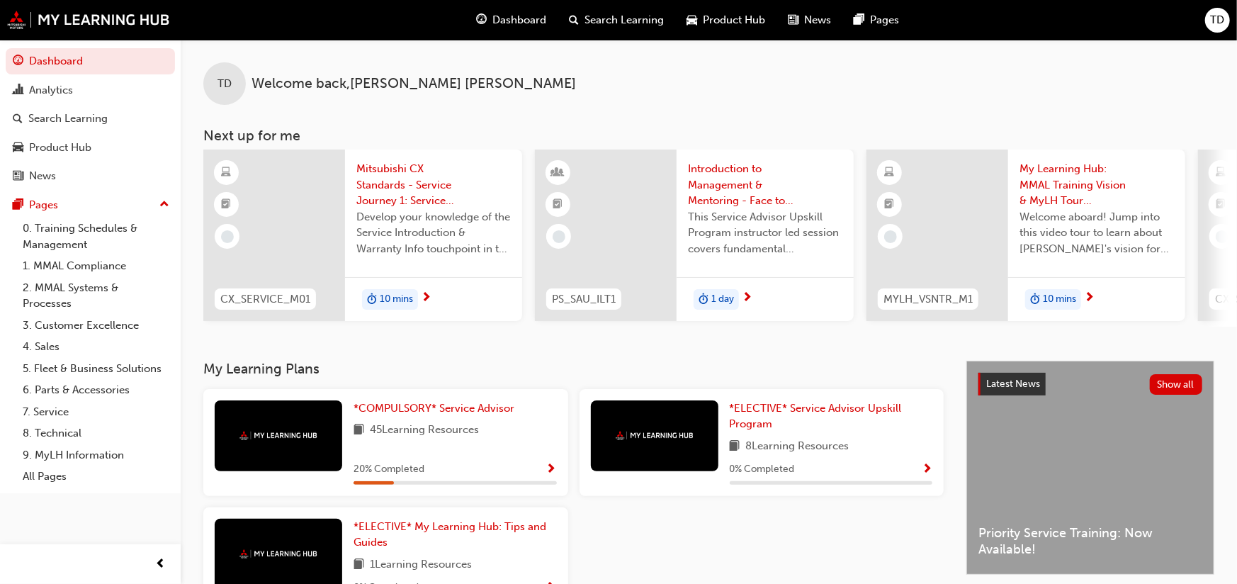
click at [372, 196] on span "Mitsubishi CX Standards - Service Journey 1: Service Introduction & Warranty In…" at bounding box center [433, 185] width 154 height 48
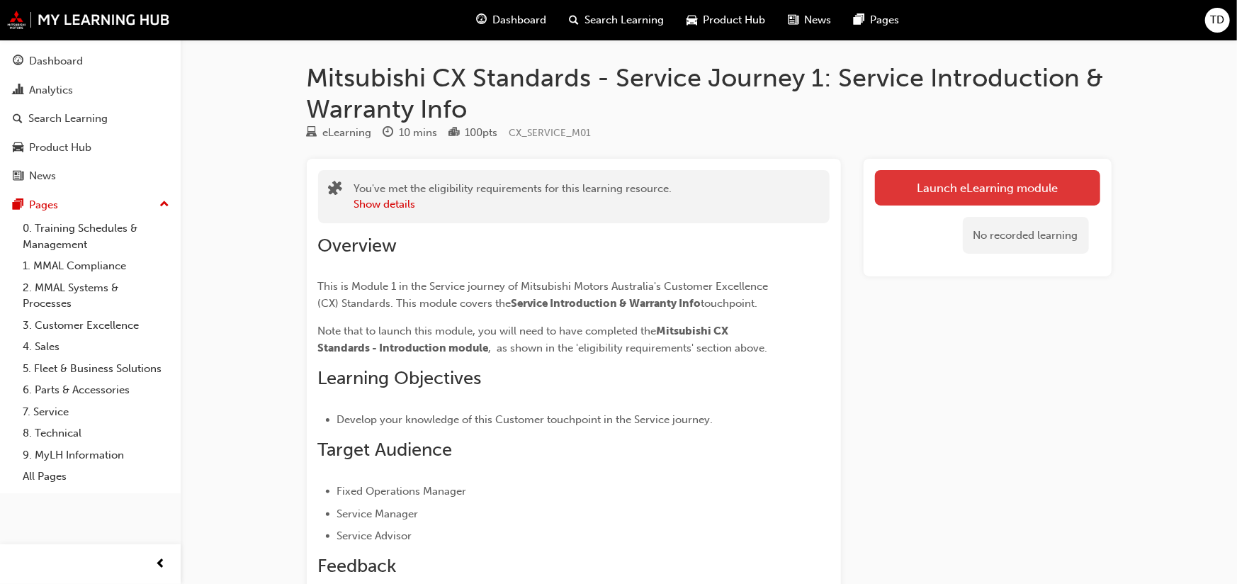
click at [974, 190] on link "Launch eLearning module" at bounding box center [987, 187] width 225 height 35
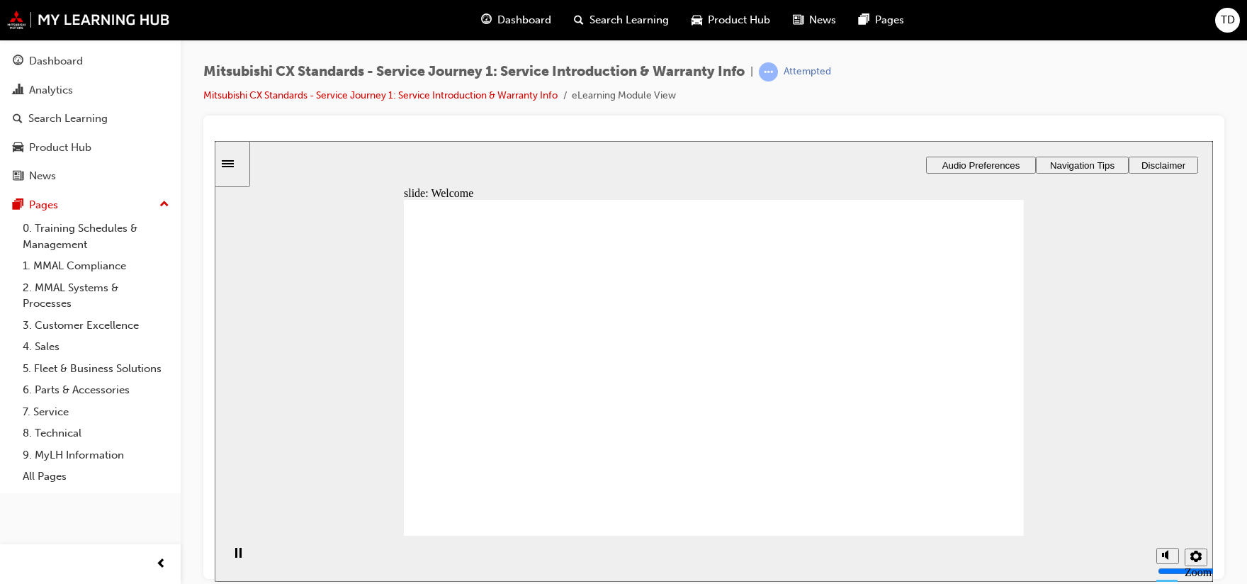
click at [987, 163] on span "Audio Preferences" at bounding box center [981, 164] width 78 height 11
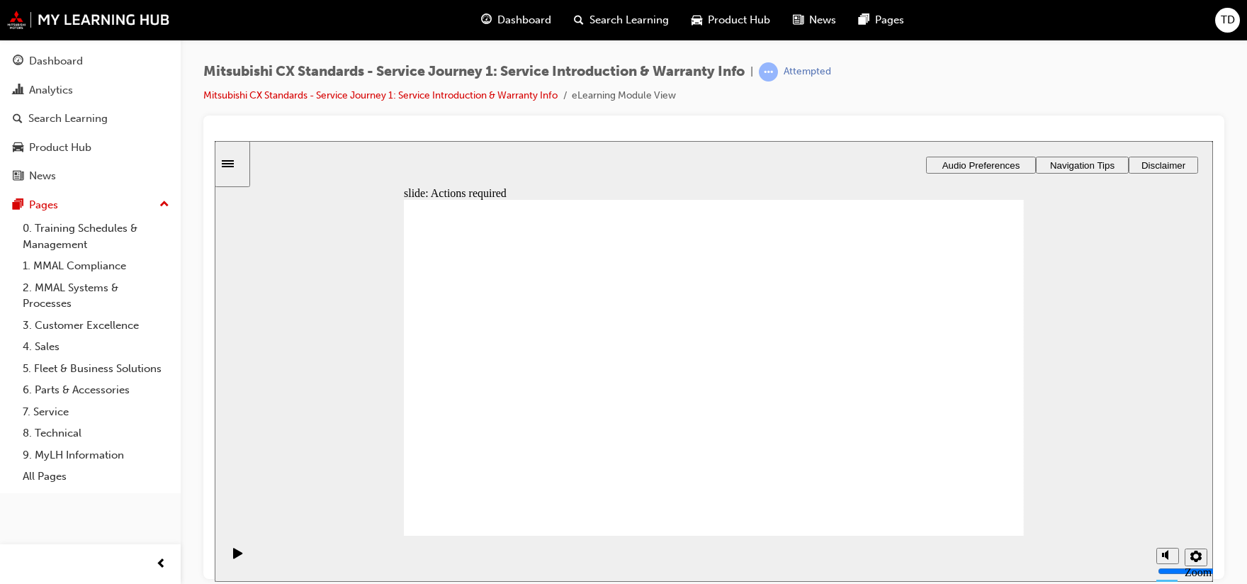
click at [1143, 74] on div "Mitsubishi CX Standards - Service Journey 1: Service Introduction & Warranty In…" at bounding box center [713, 88] width 1021 height 53
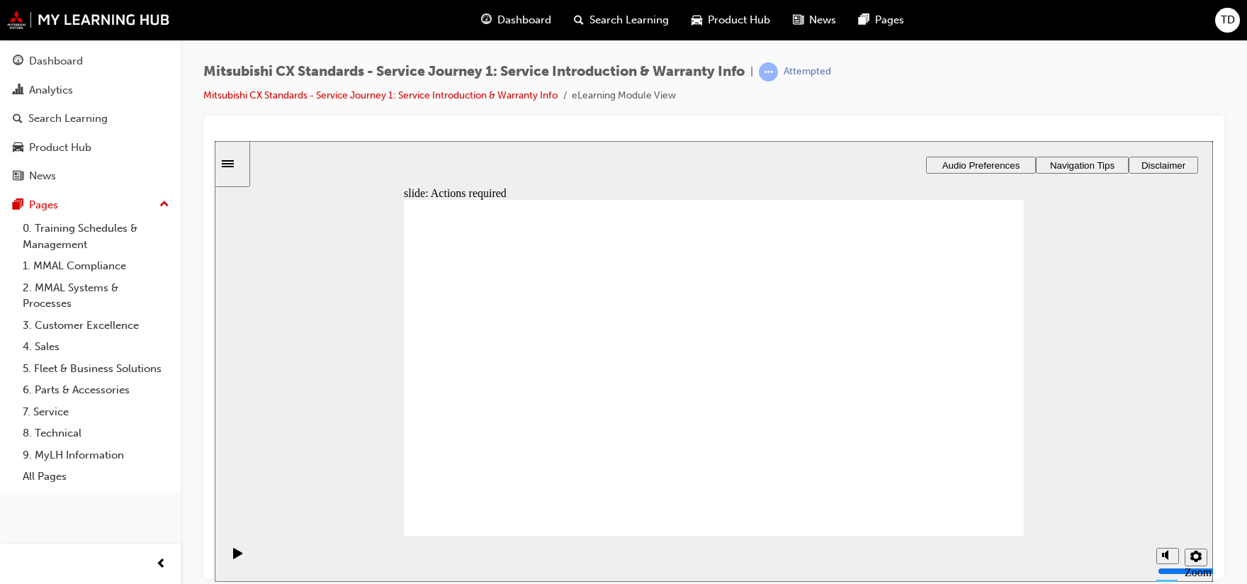
click at [1144, 79] on div "Mitsubishi CX Standards - Service Journey 1: Service Introduction & Warranty In…" at bounding box center [713, 88] width 1021 height 53
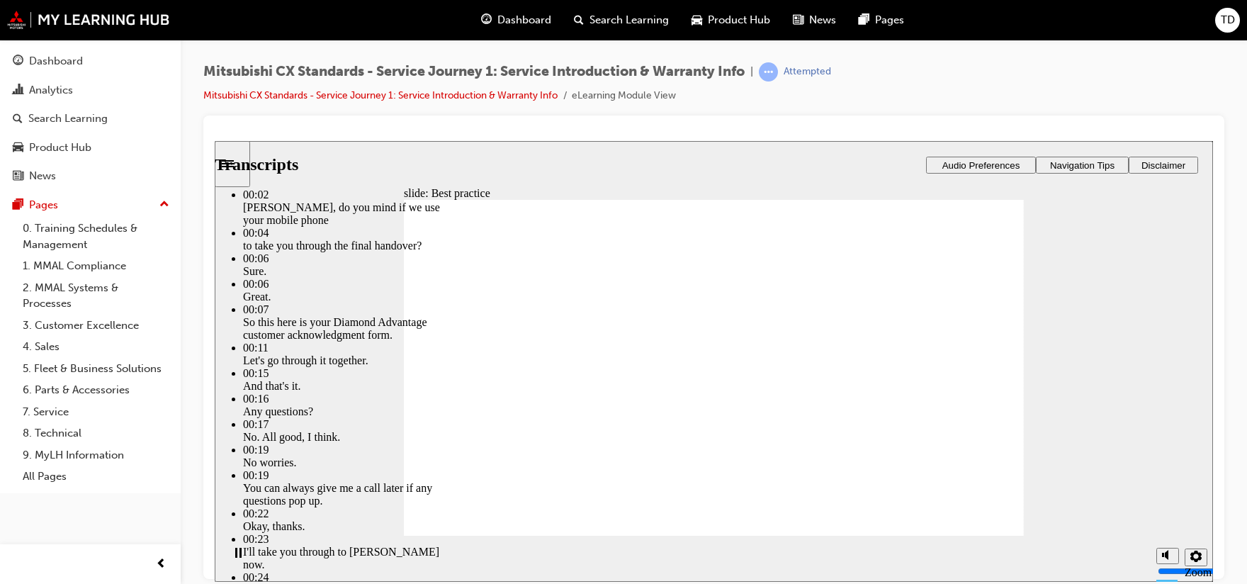
type input "159"
click at [1146, 91] on div "Mitsubishi CX Standards - Service Journey 1: Service Introduction & Warranty In…" at bounding box center [713, 88] width 1021 height 53
click at [1208, 74] on div "Mitsubishi CX Standards - Service Journey 1: Service Introduction & Warranty In…" at bounding box center [713, 88] width 1021 height 53
